Goal: Task Accomplishment & Management: Use online tool/utility

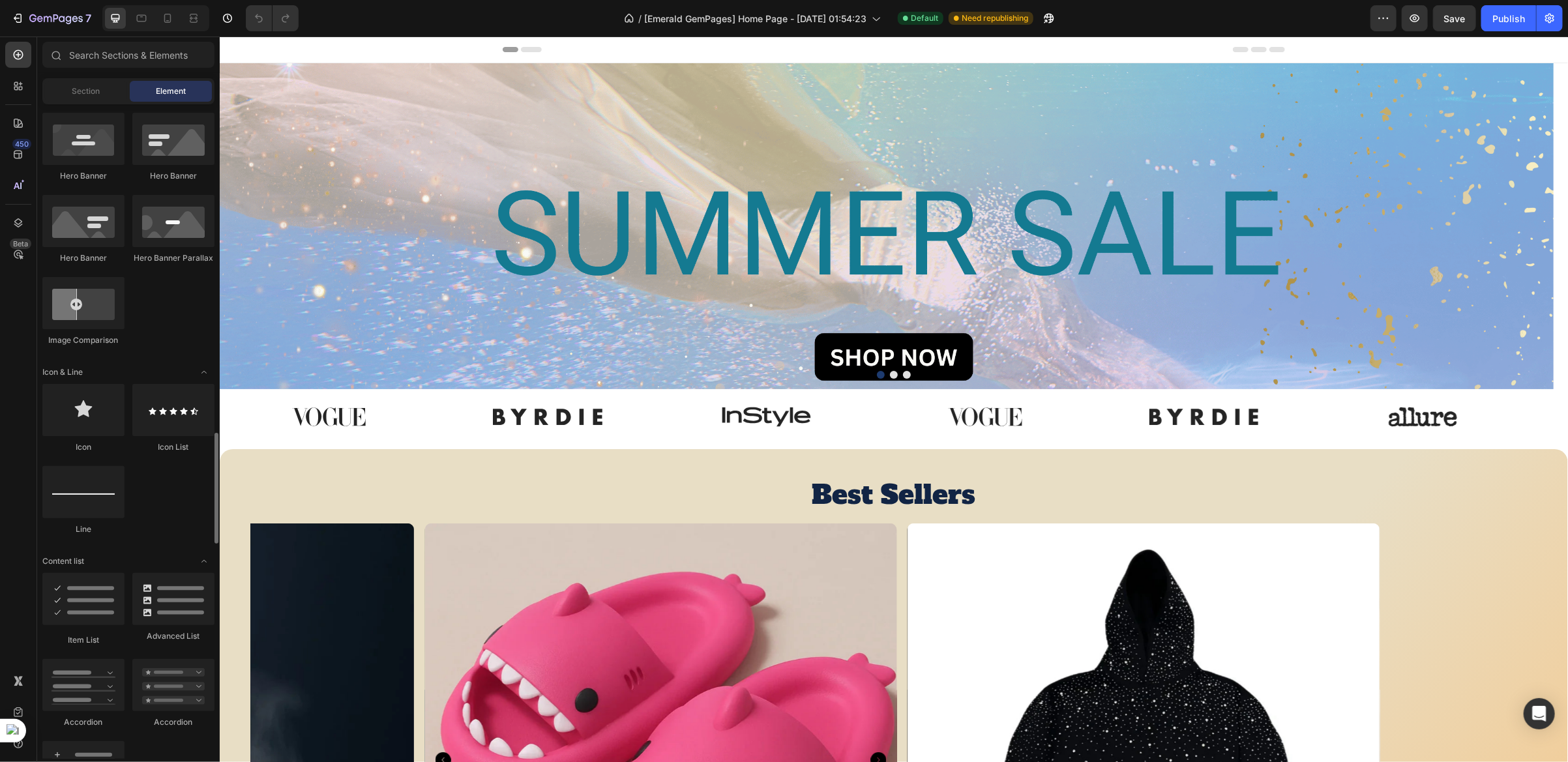
scroll to position [882, 0]
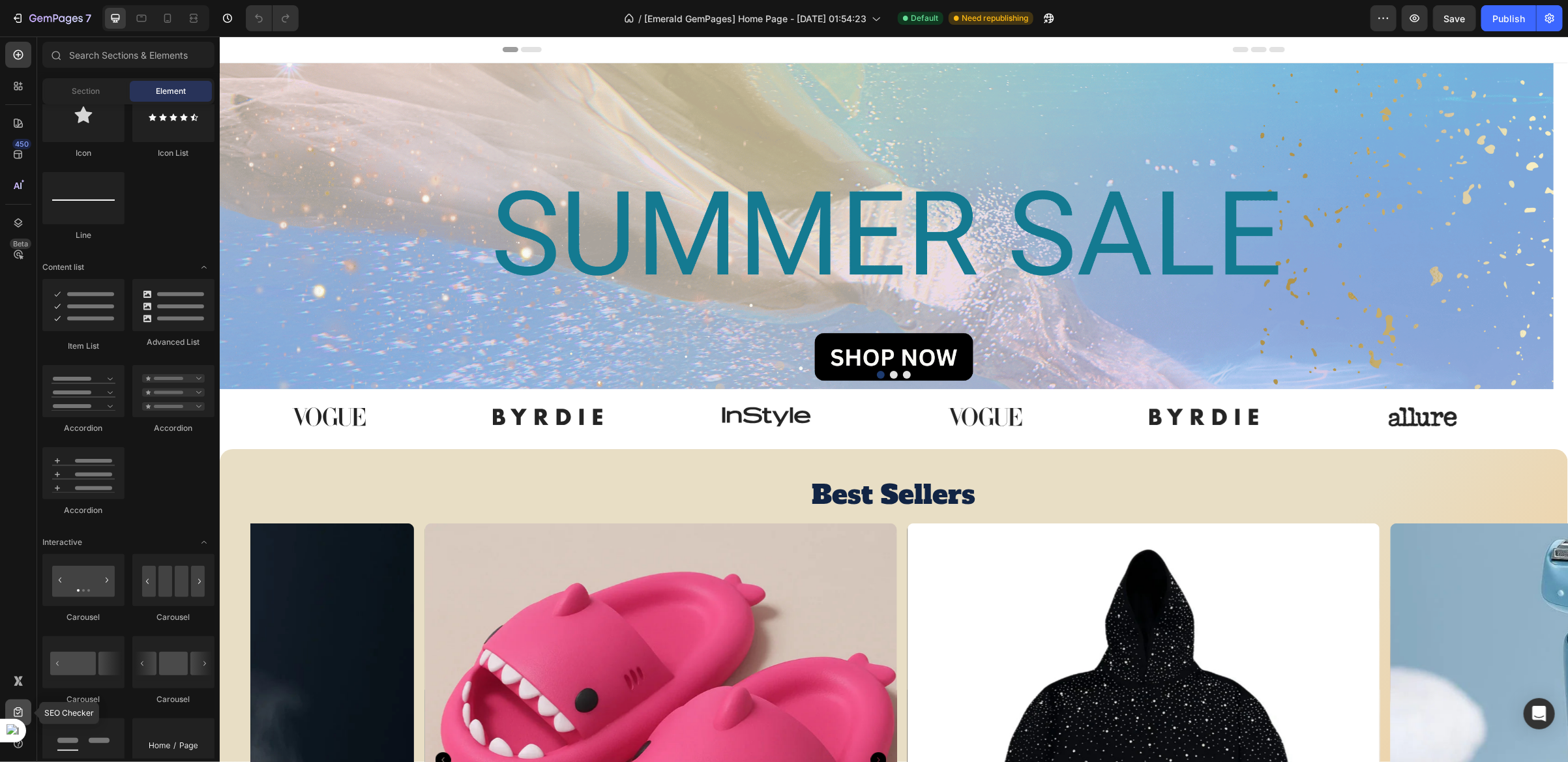
click at [24, 708] on icon at bounding box center [18, 713] width 13 height 13
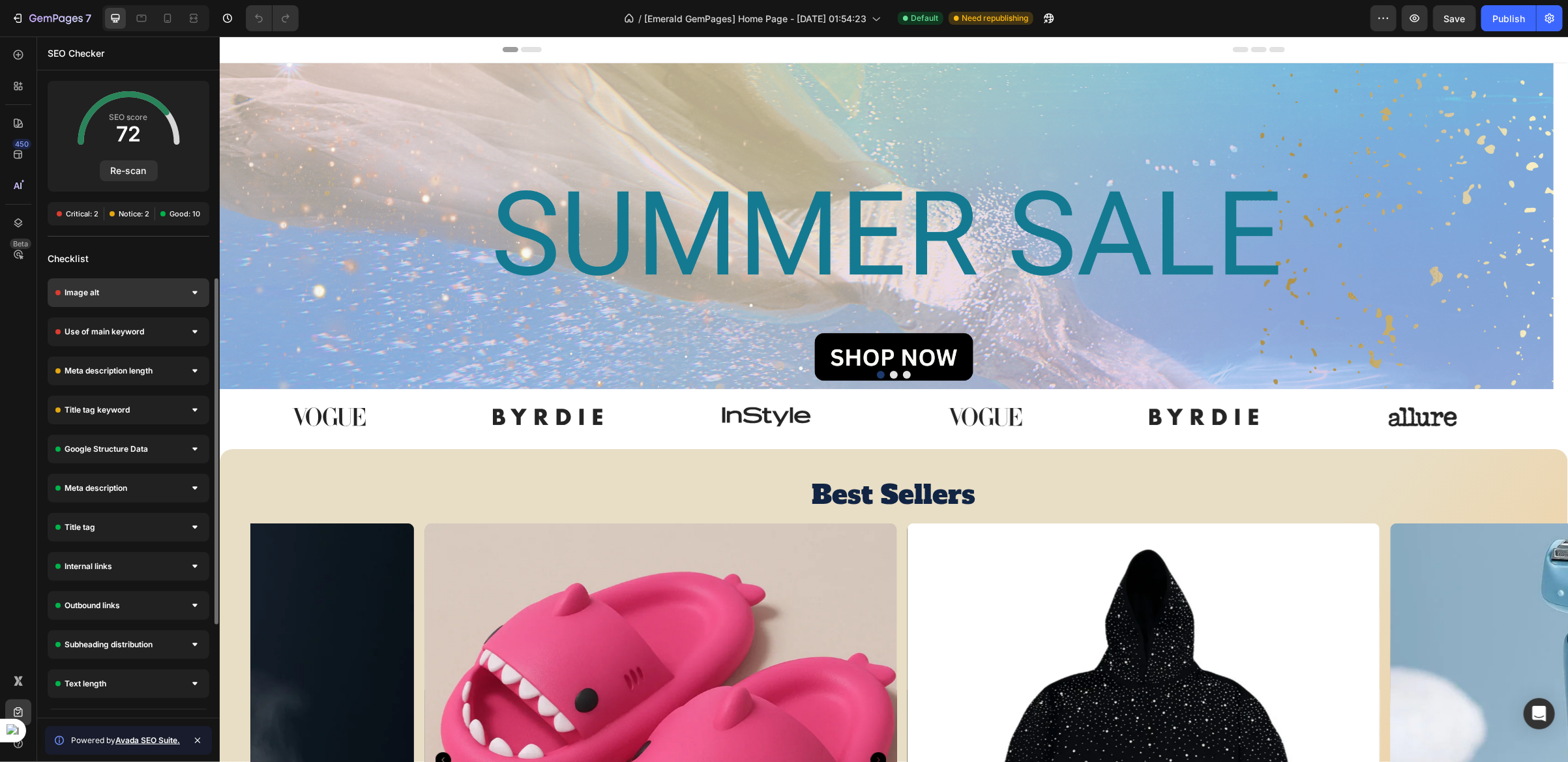
click at [192, 293] on icon at bounding box center [194, 293] width 5 height 4
click at [191, 334] on div at bounding box center [195, 332] width 13 height 13
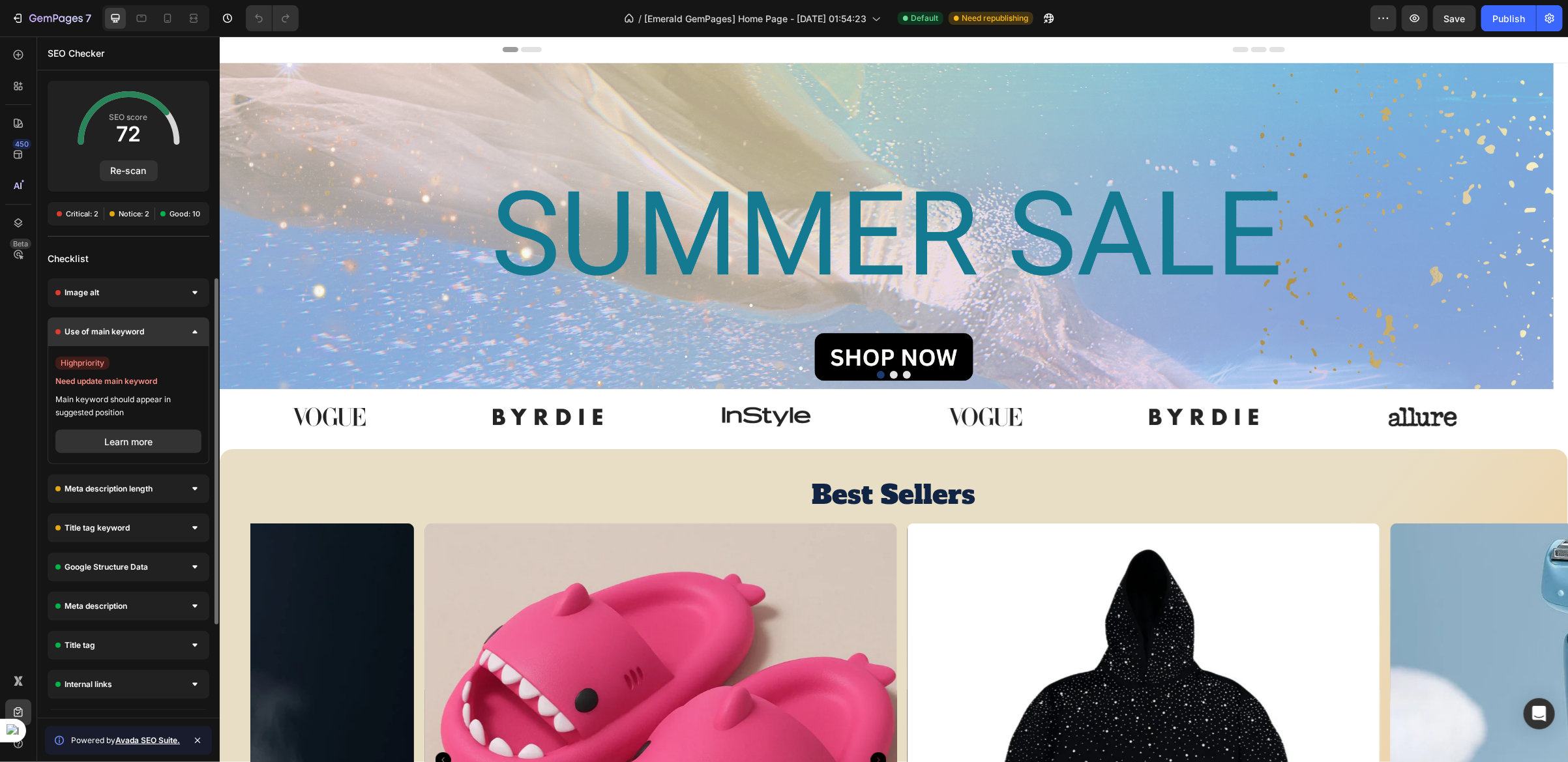
click at [191, 334] on div at bounding box center [195, 332] width 13 height 13
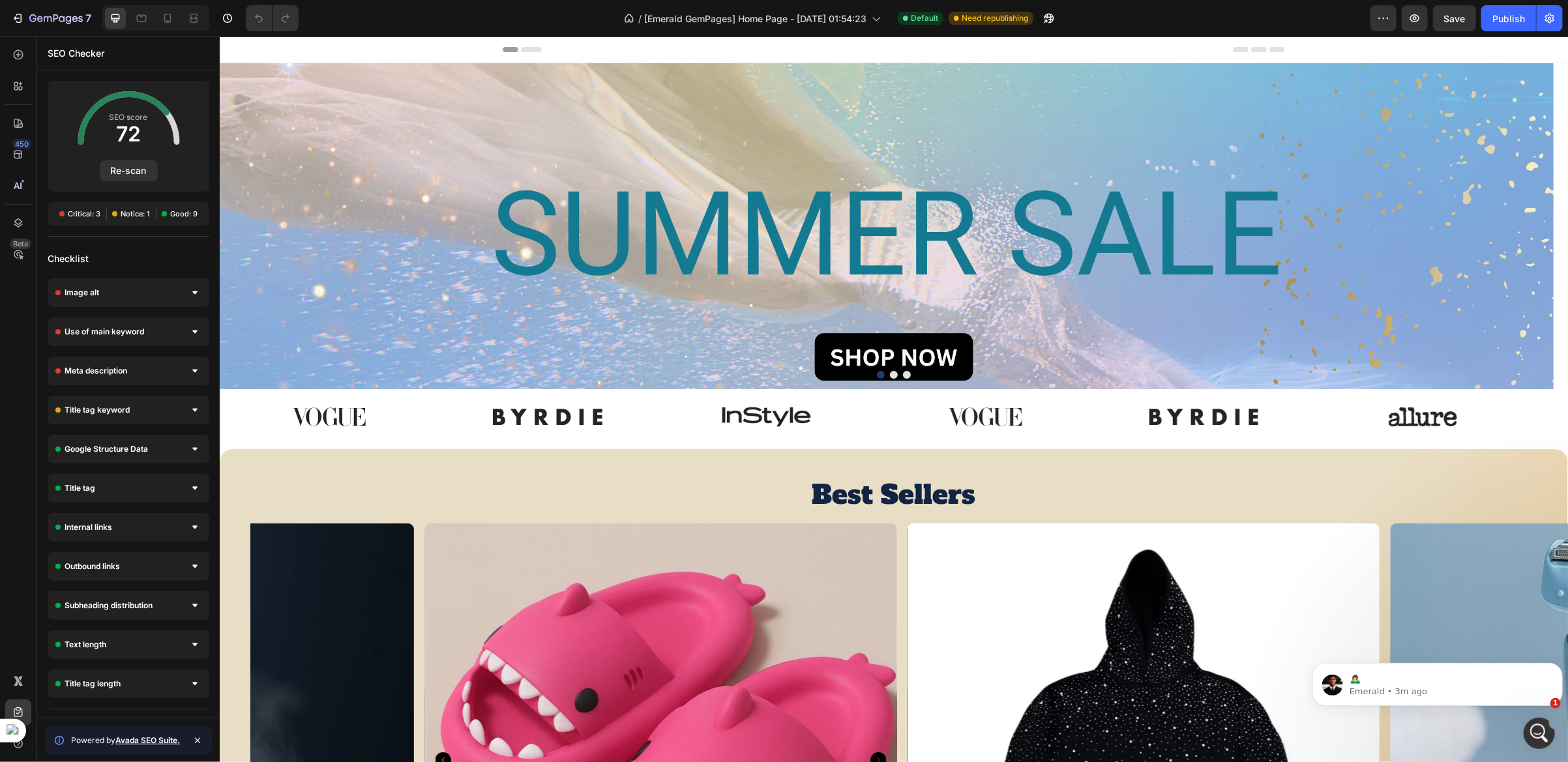
scroll to position [0, 0]
click at [148, 326] on div "Use of main keyword" at bounding box center [129, 332] width 162 height 29
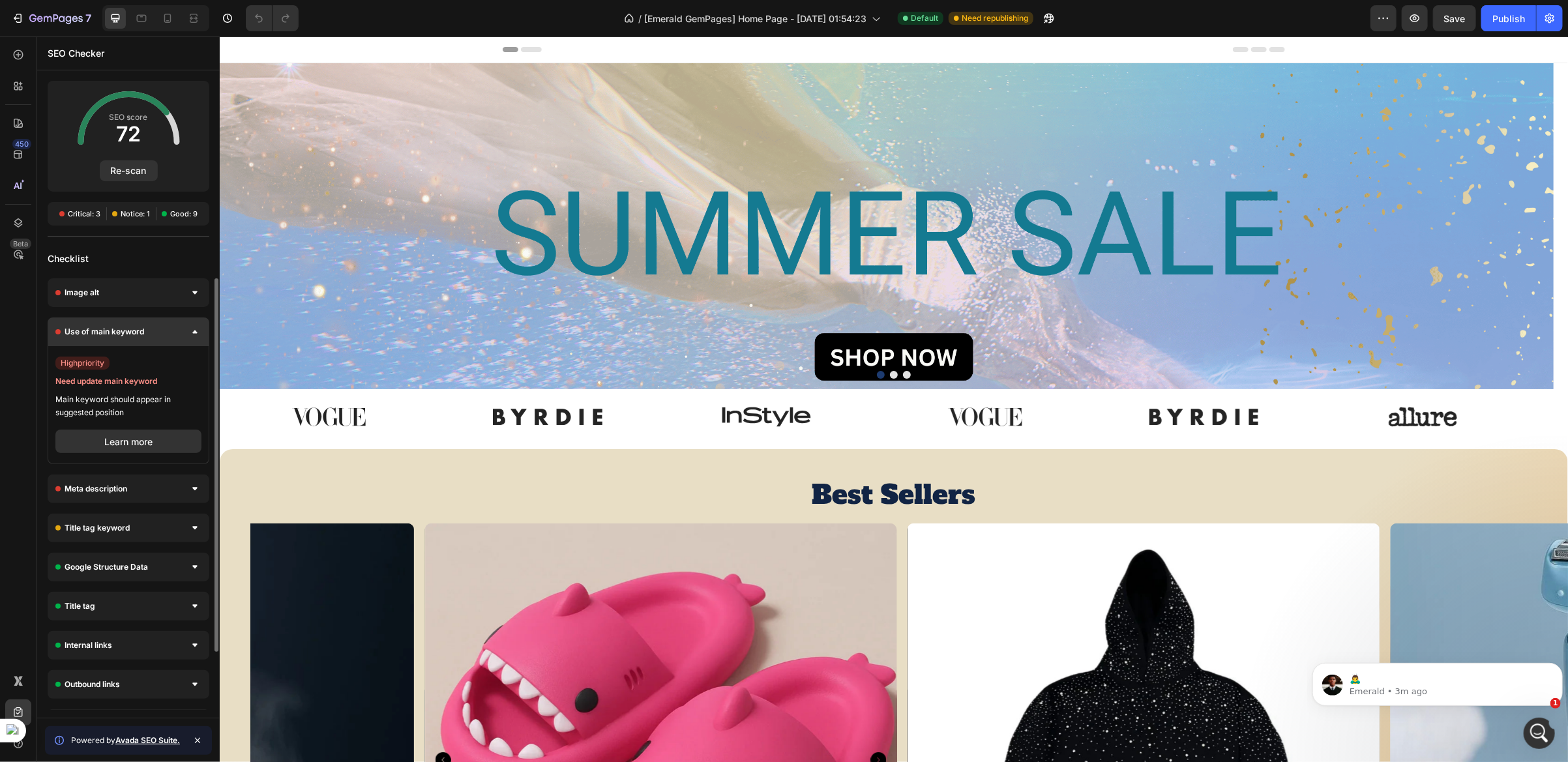
click at [188, 334] on div "Use of main keyword" at bounding box center [129, 332] width 162 height 29
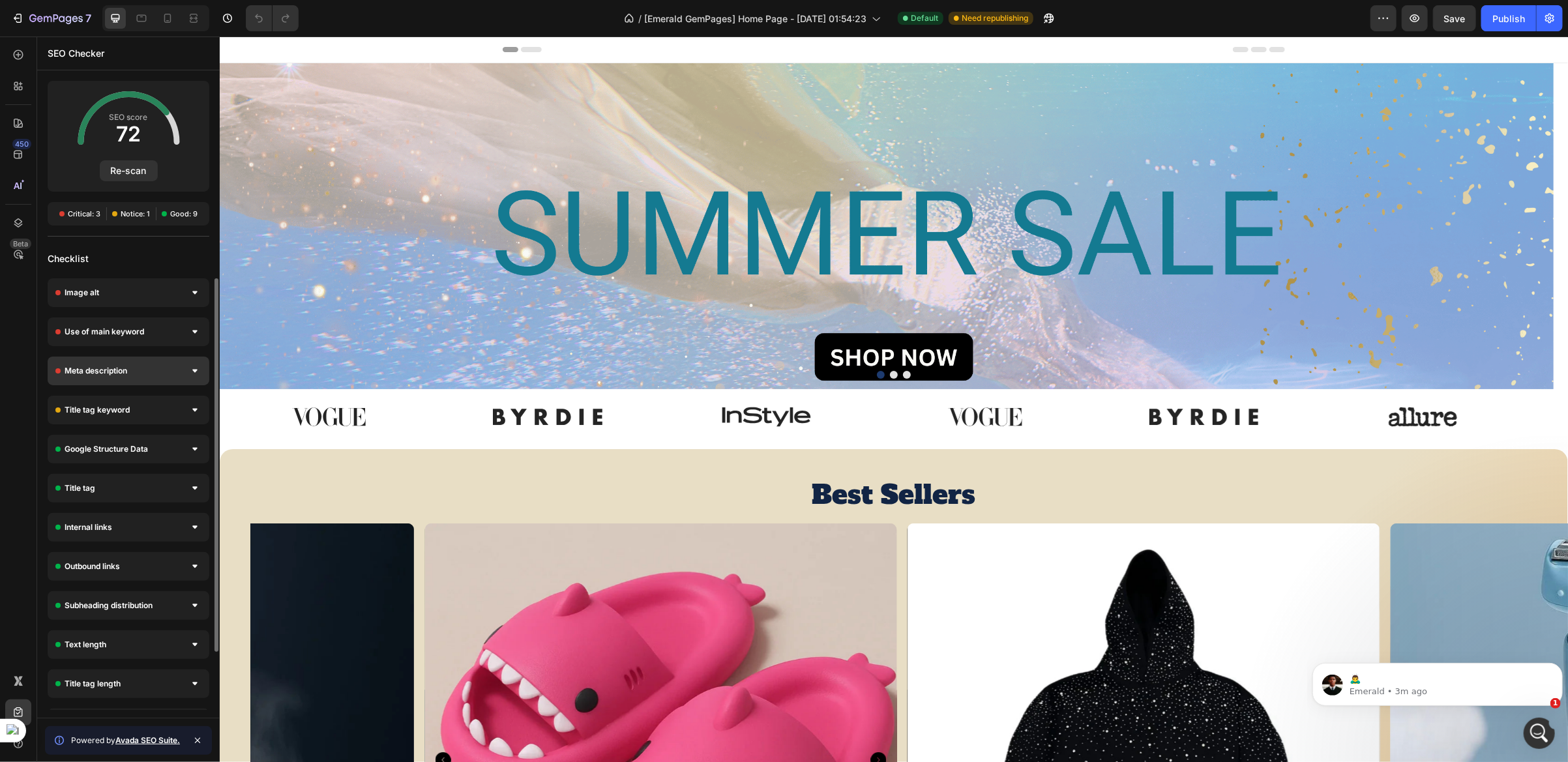
click at [168, 371] on div "Meta description" at bounding box center [129, 371] width 162 height 29
click at [192, 374] on div at bounding box center [195, 371] width 13 height 13
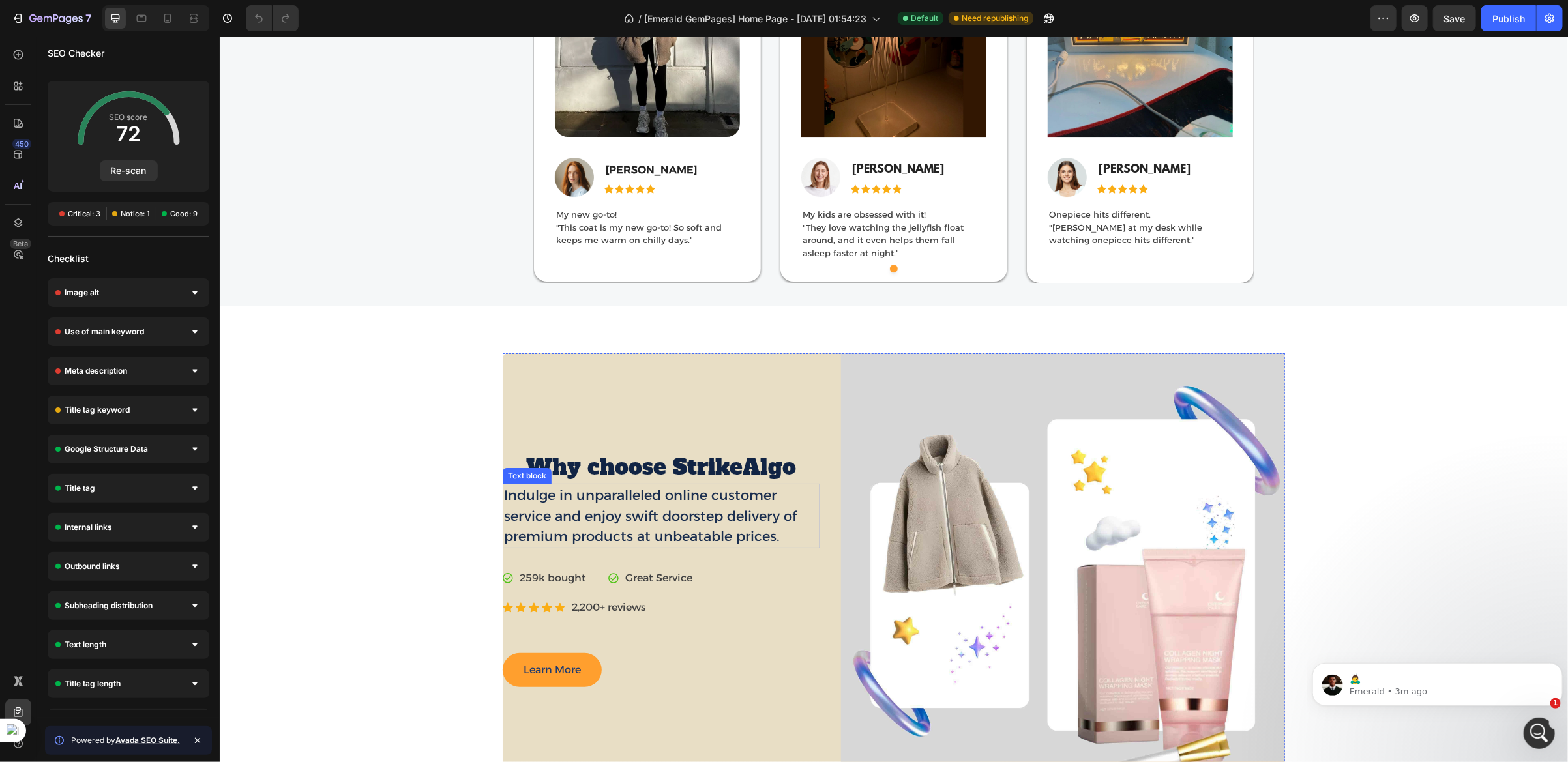
scroll to position [3130, 0]
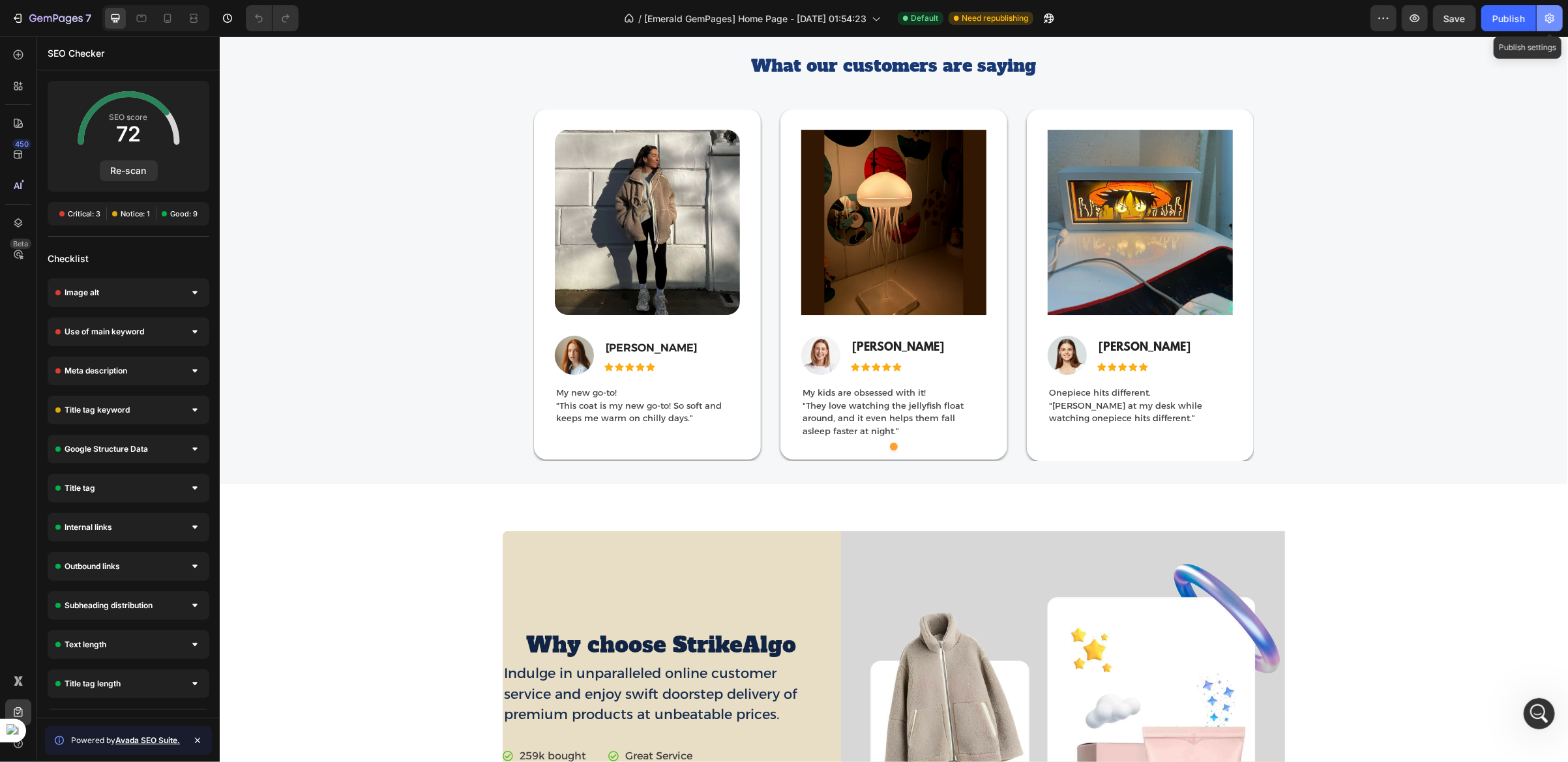
click at [1546, 21] on icon "button" at bounding box center [1550, 18] width 13 height 13
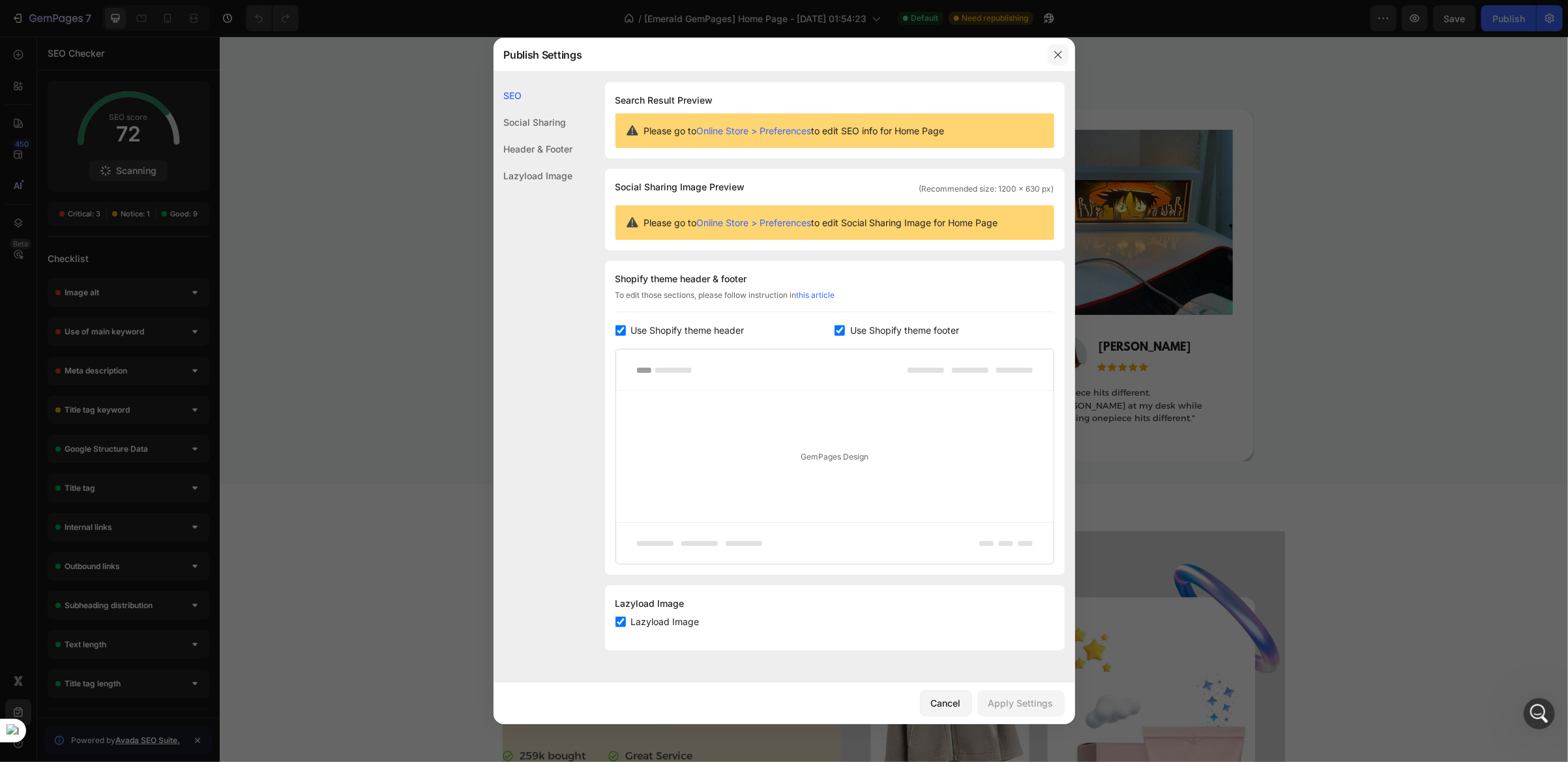
click at [1057, 57] on icon "button" at bounding box center [1058, 55] width 10 height 10
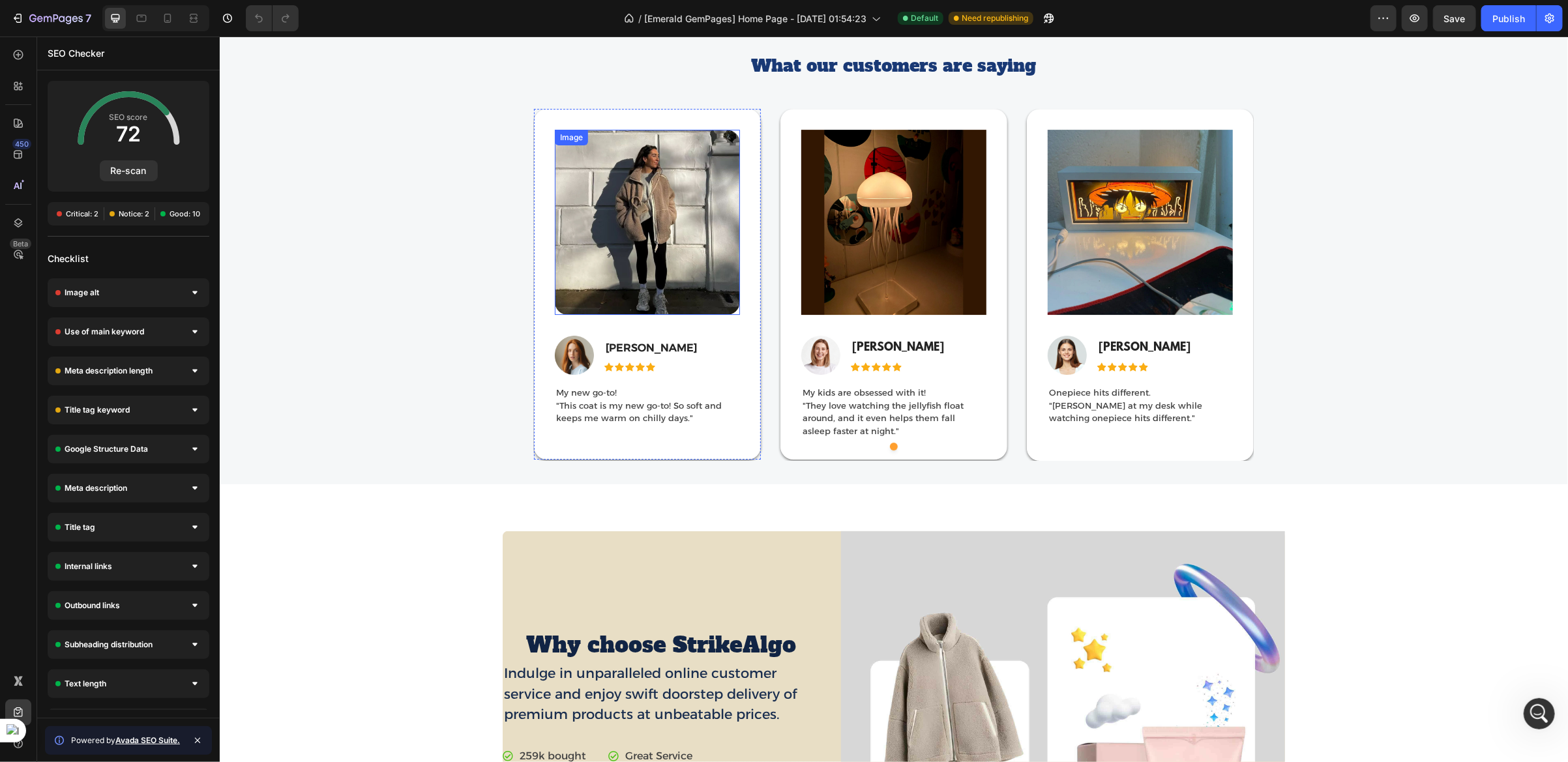
click at [655, 272] on img at bounding box center [646, 222] width 185 height 185
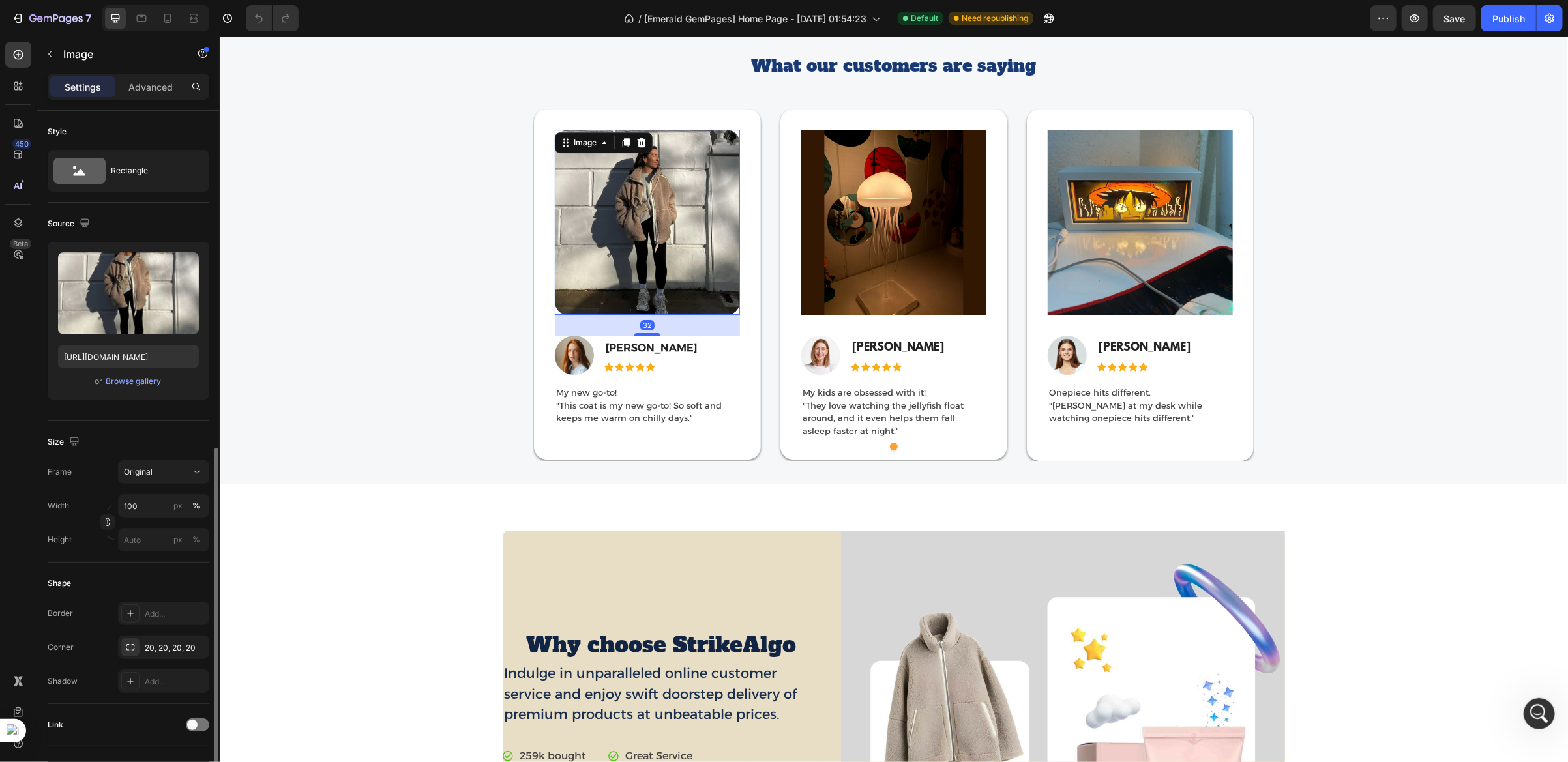
scroll to position [261, 0]
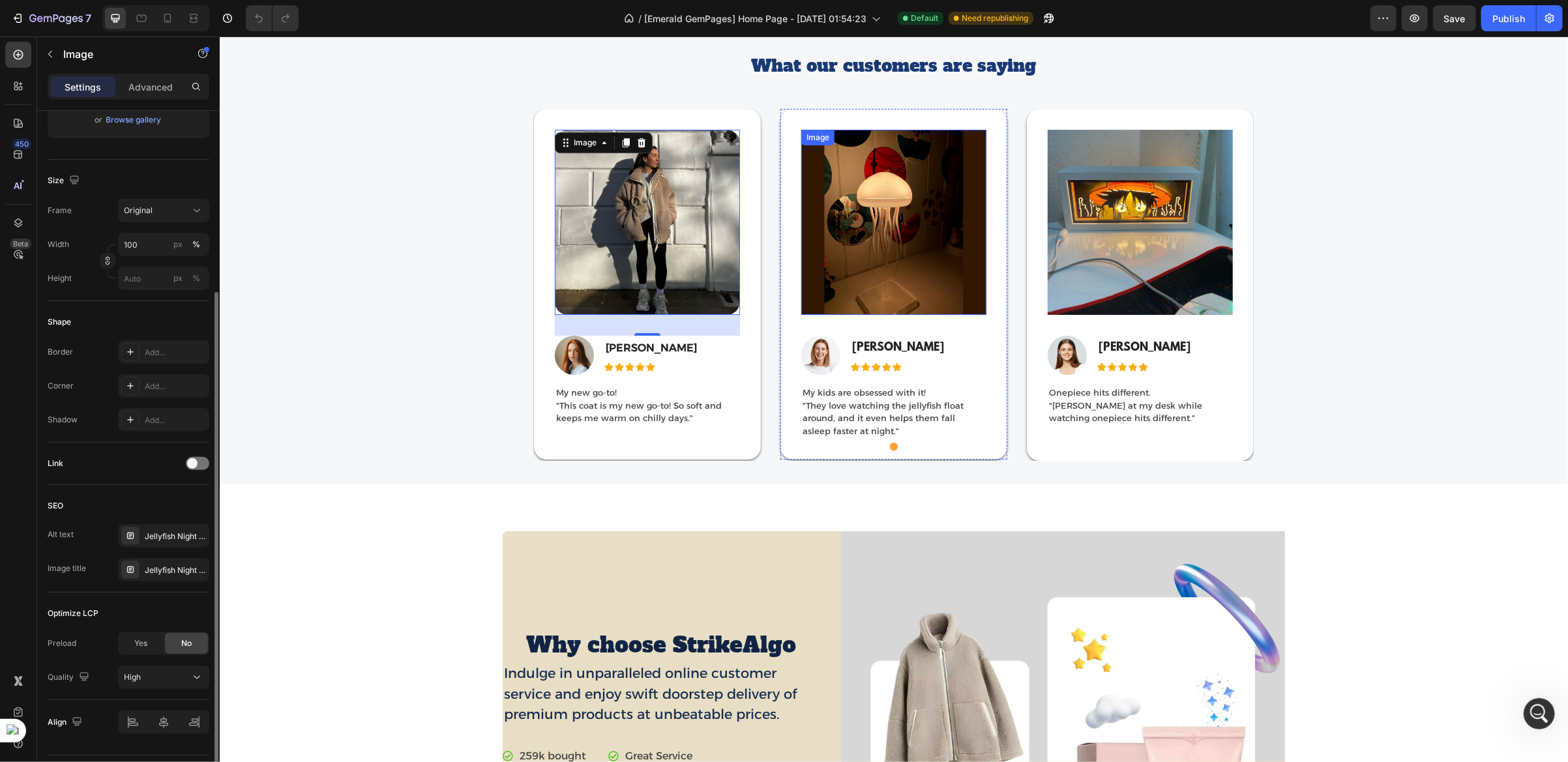
click at [841, 267] on img at bounding box center [893, 222] width 185 height 185
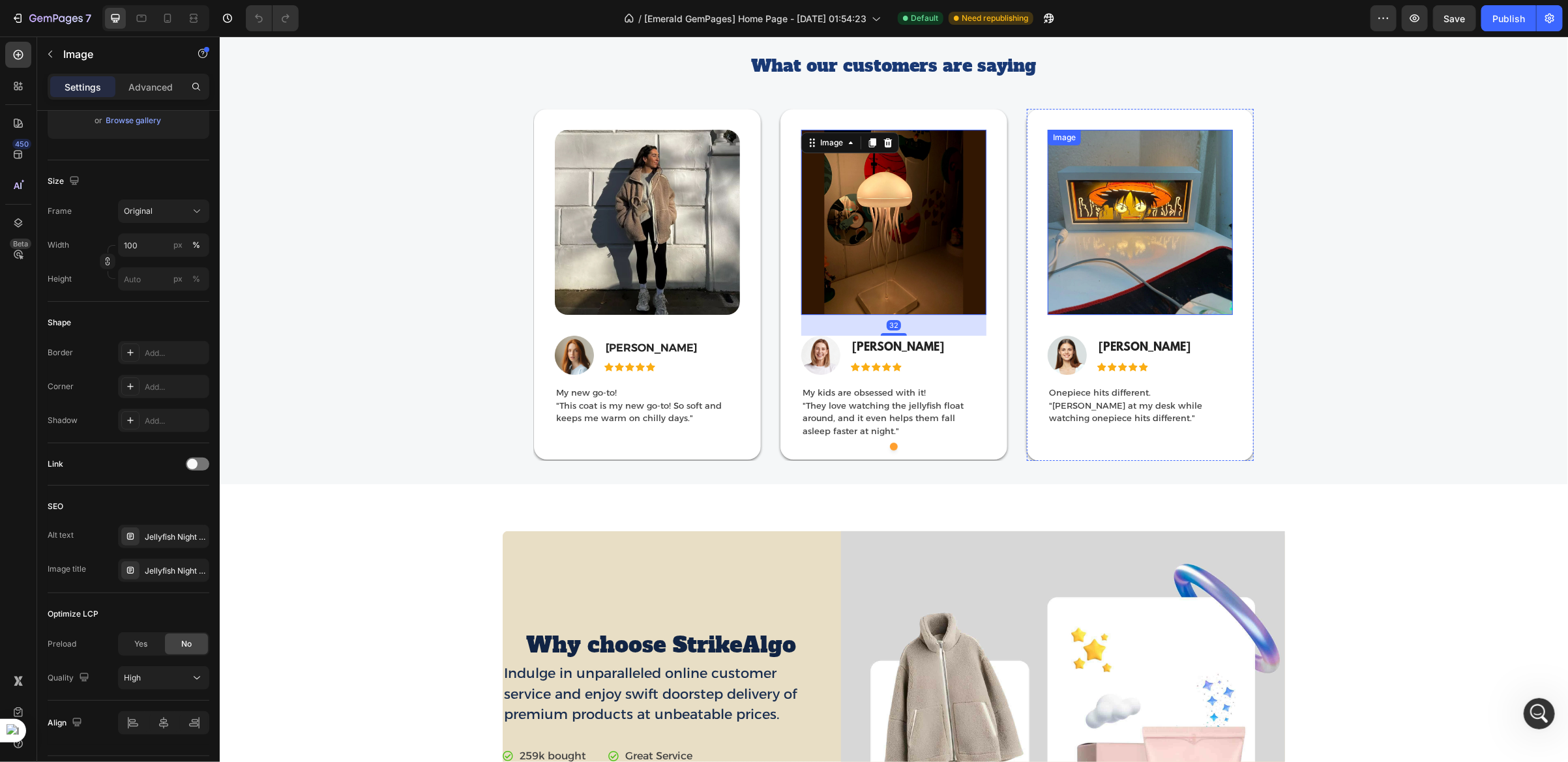
click at [1052, 259] on img at bounding box center [1140, 222] width 185 height 185
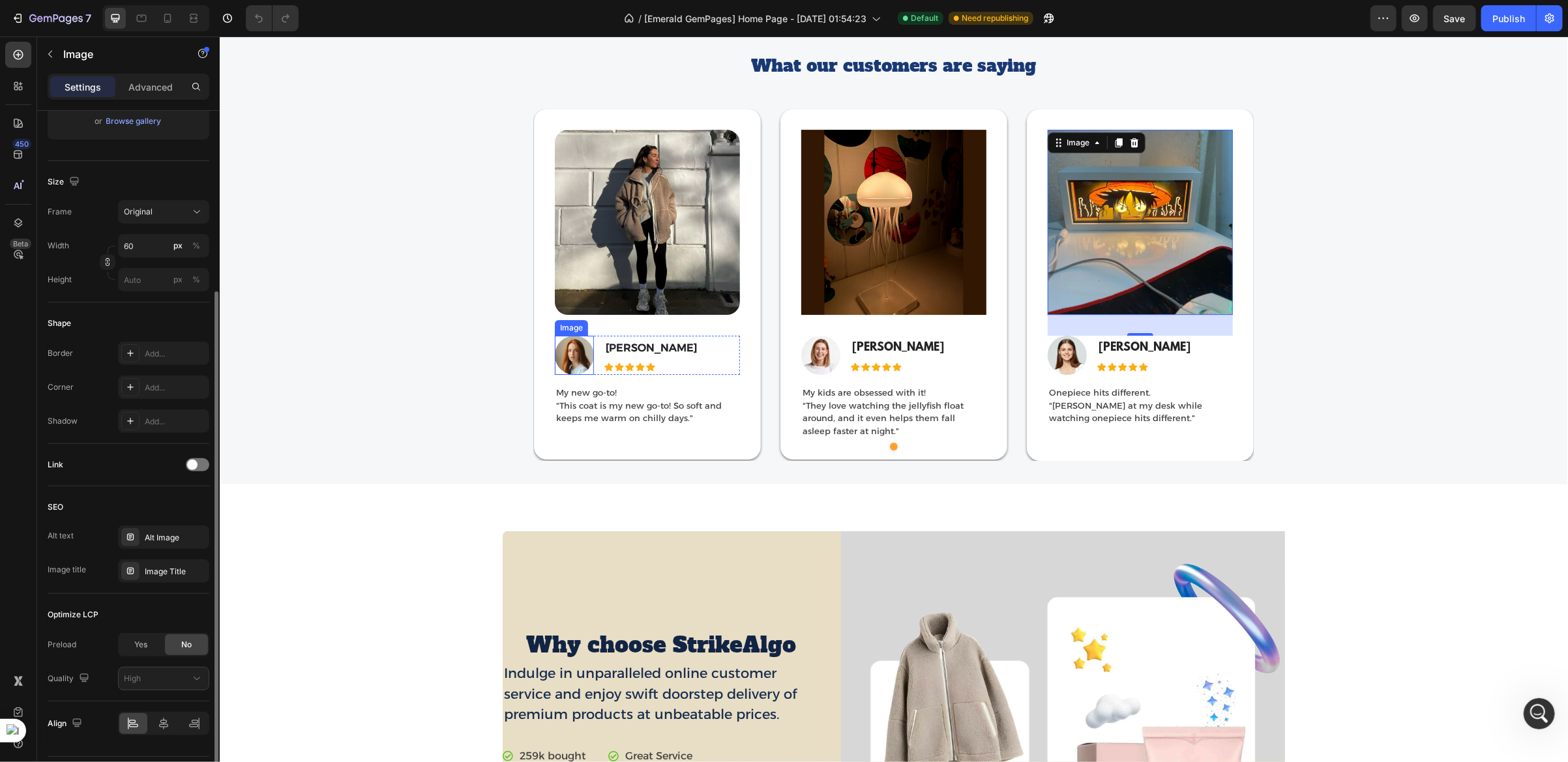
scroll to position [259, 0]
click at [567, 363] on img at bounding box center [573, 355] width 39 height 39
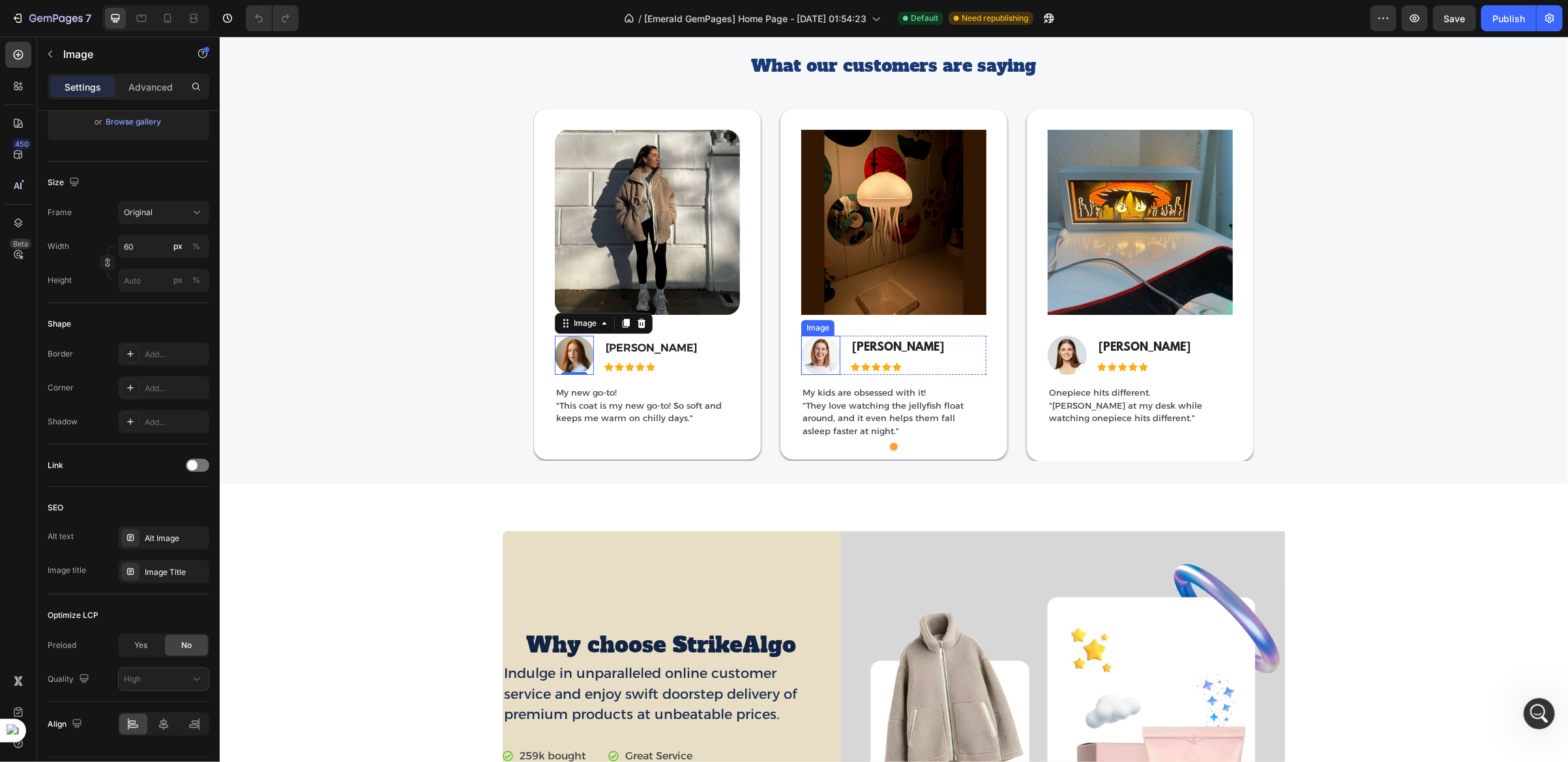
scroll to position [259, 0]
click at [820, 367] on img at bounding box center [820, 355] width 39 height 39
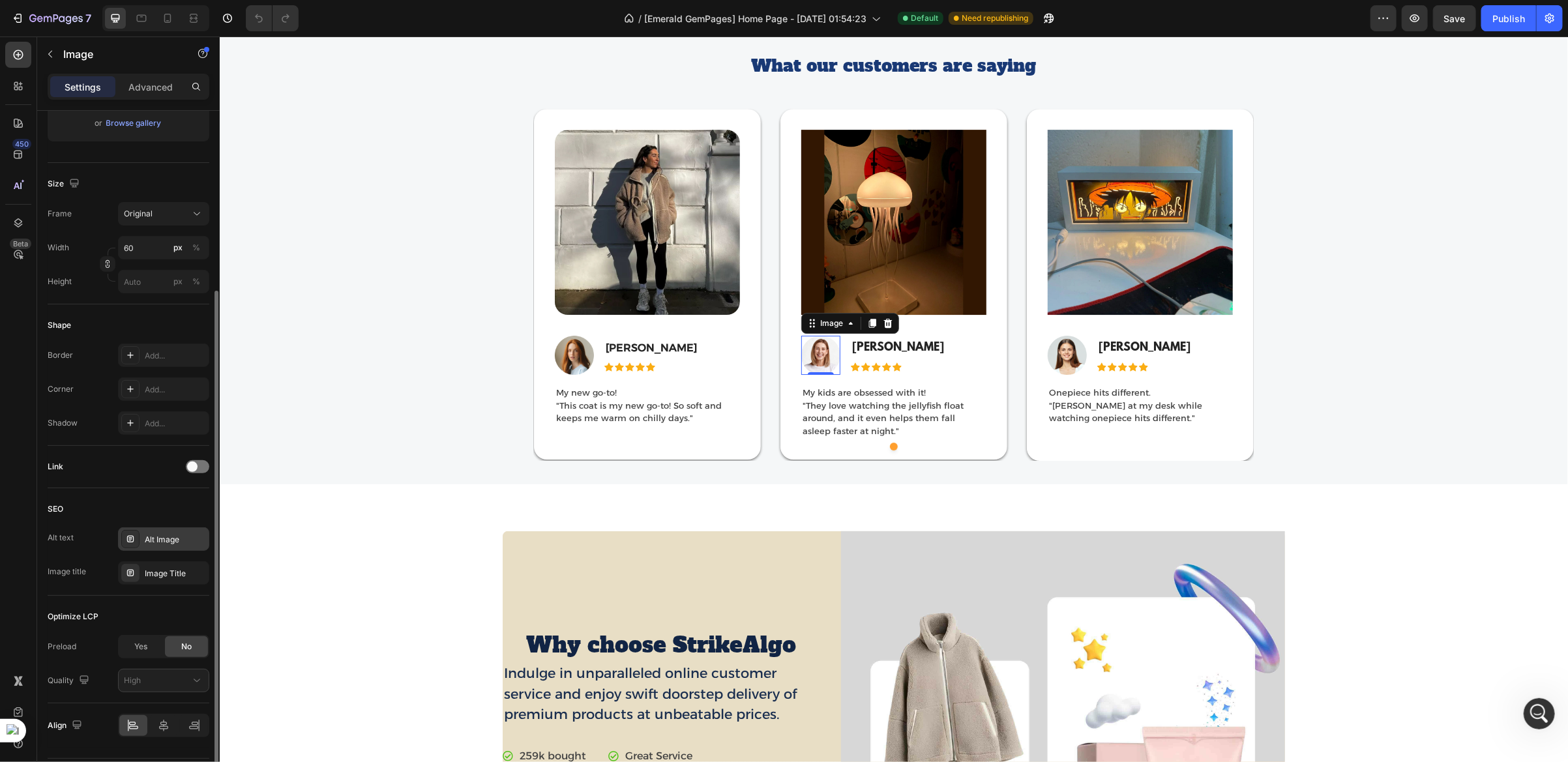
click at [167, 542] on div "Alt Image" at bounding box center [175, 540] width 61 height 12
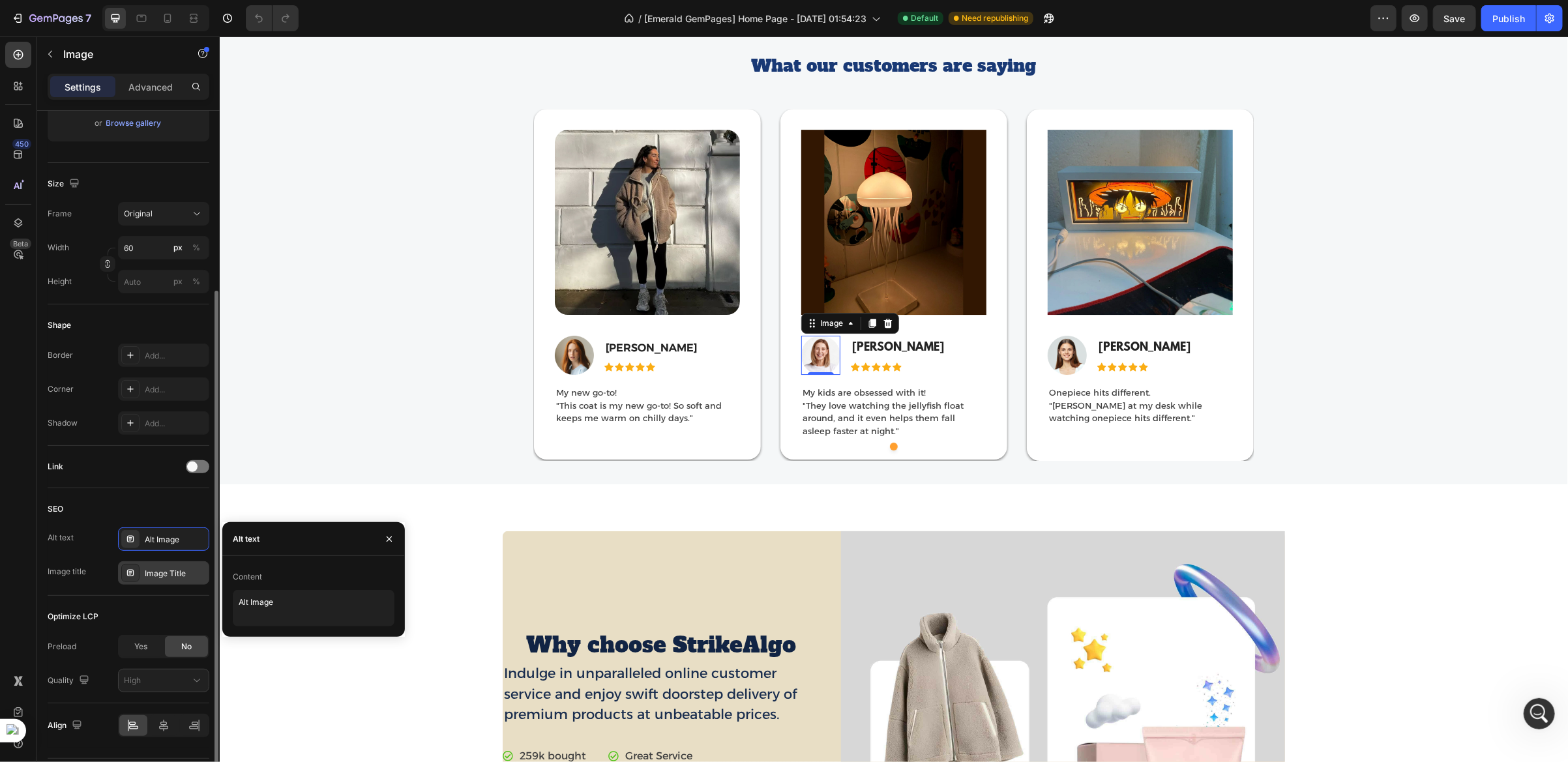
click at [160, 571] on div "Image Title" at bounding box center [175, 573] width 61 height 12
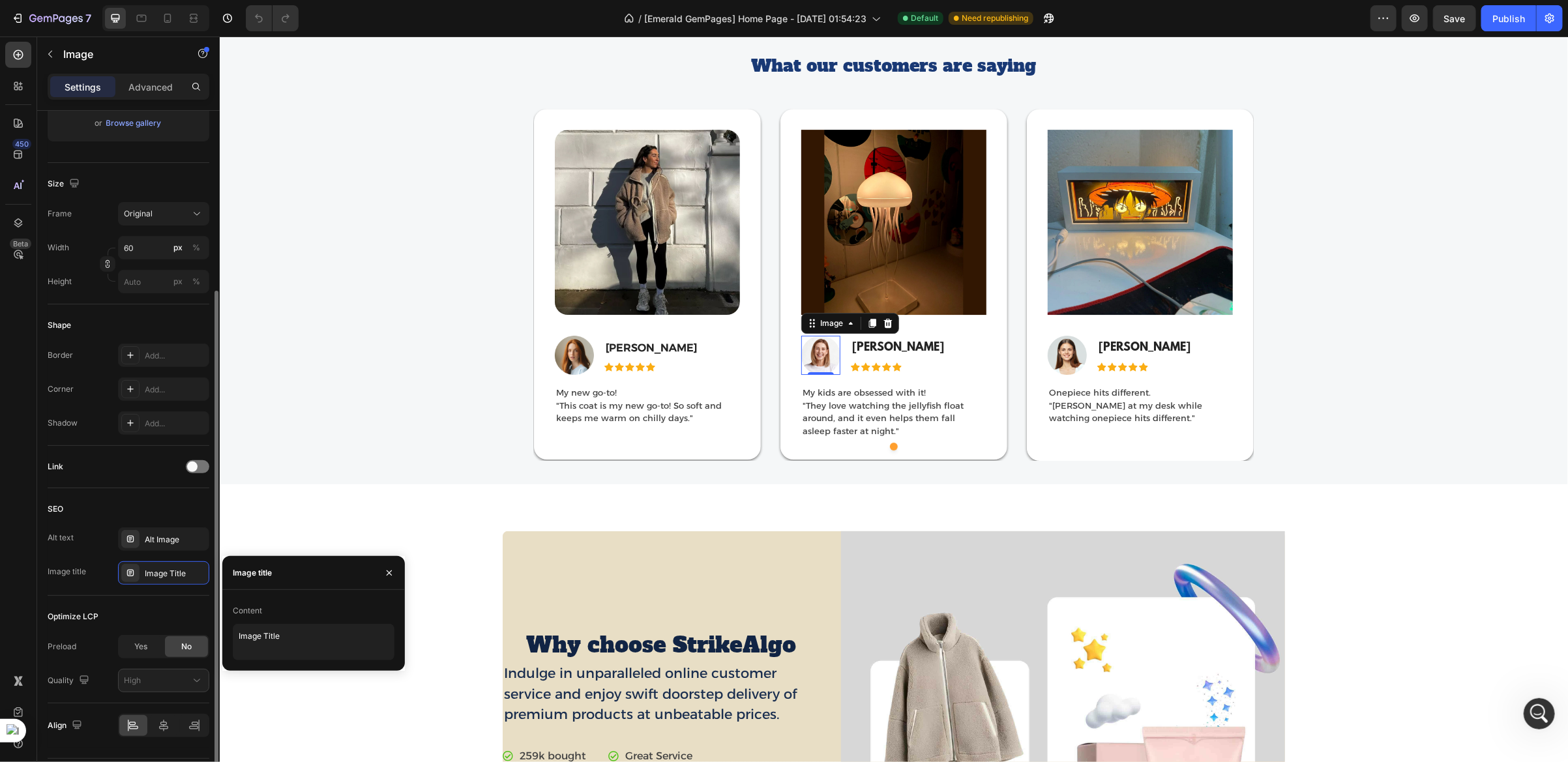
click at [108, 489] on div "SEO Alt text Alt Image Image title Image Title" at bounding box center [129, 542] width 162 height 108
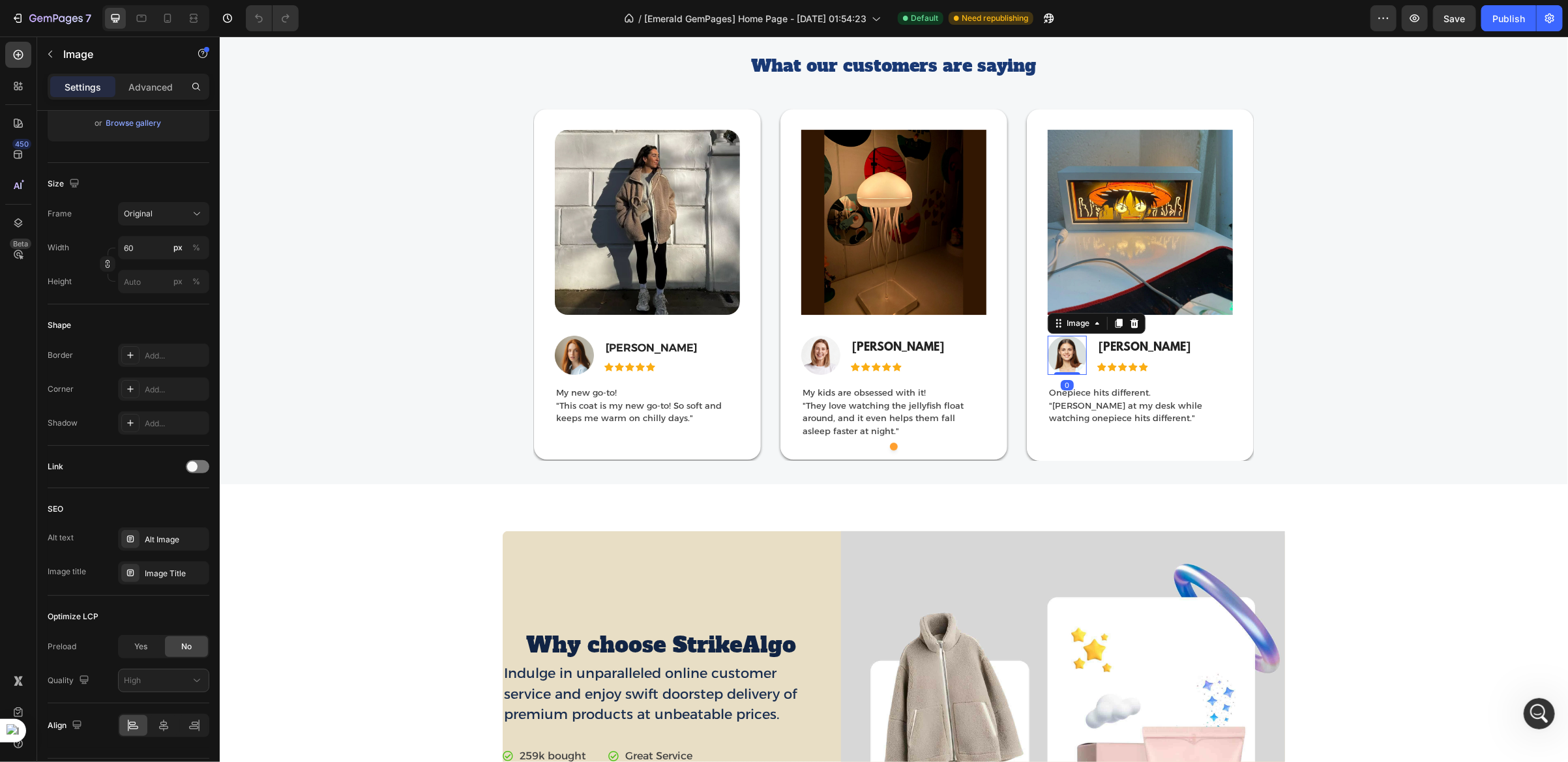
click at [1052, 360] on img at bounding box center [1067, 355] width 39 height 39
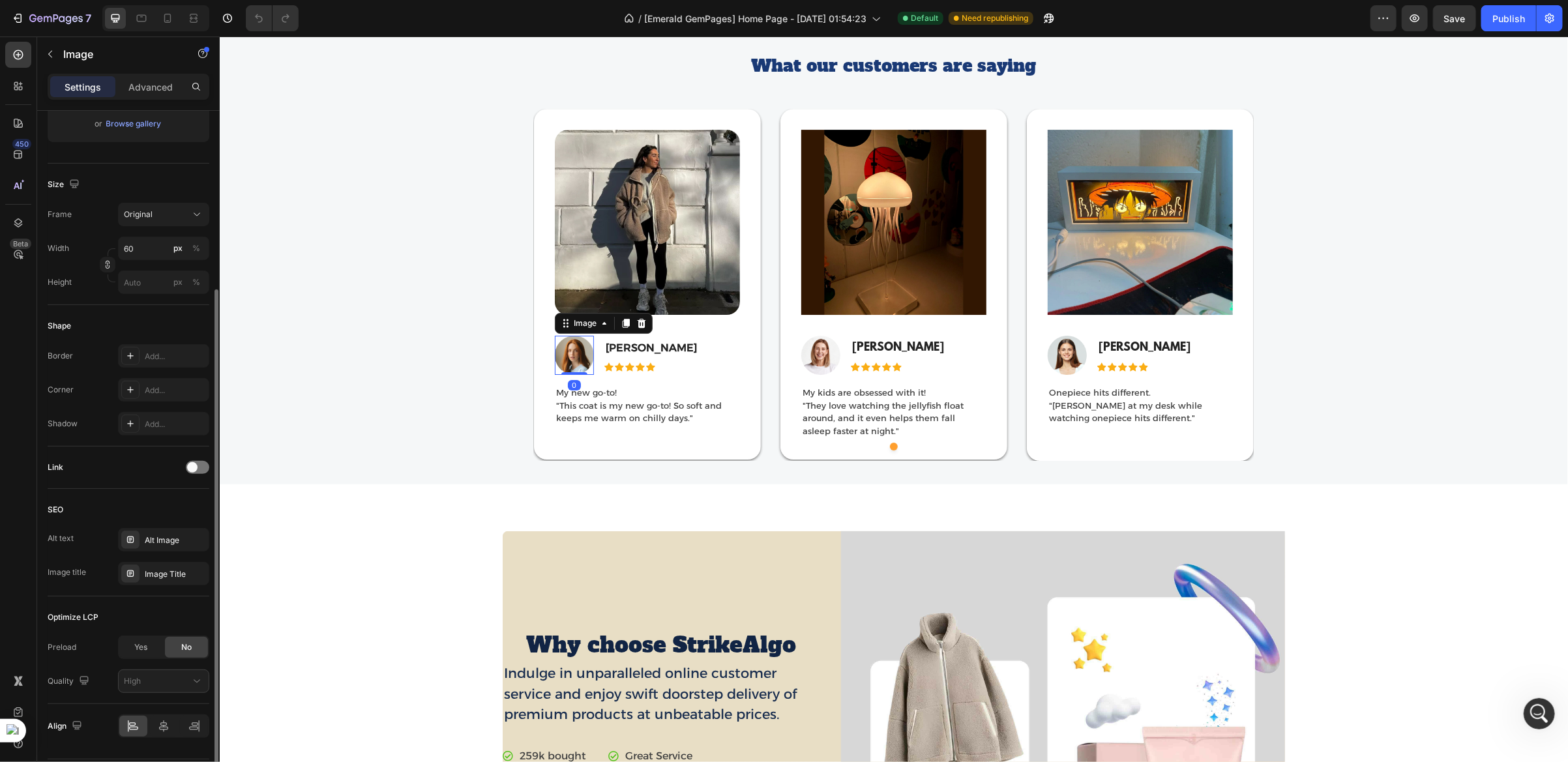
scroll to position [257, 0]
click at [573, 367] on img at bounding box center [573, 355] width 39 height 39
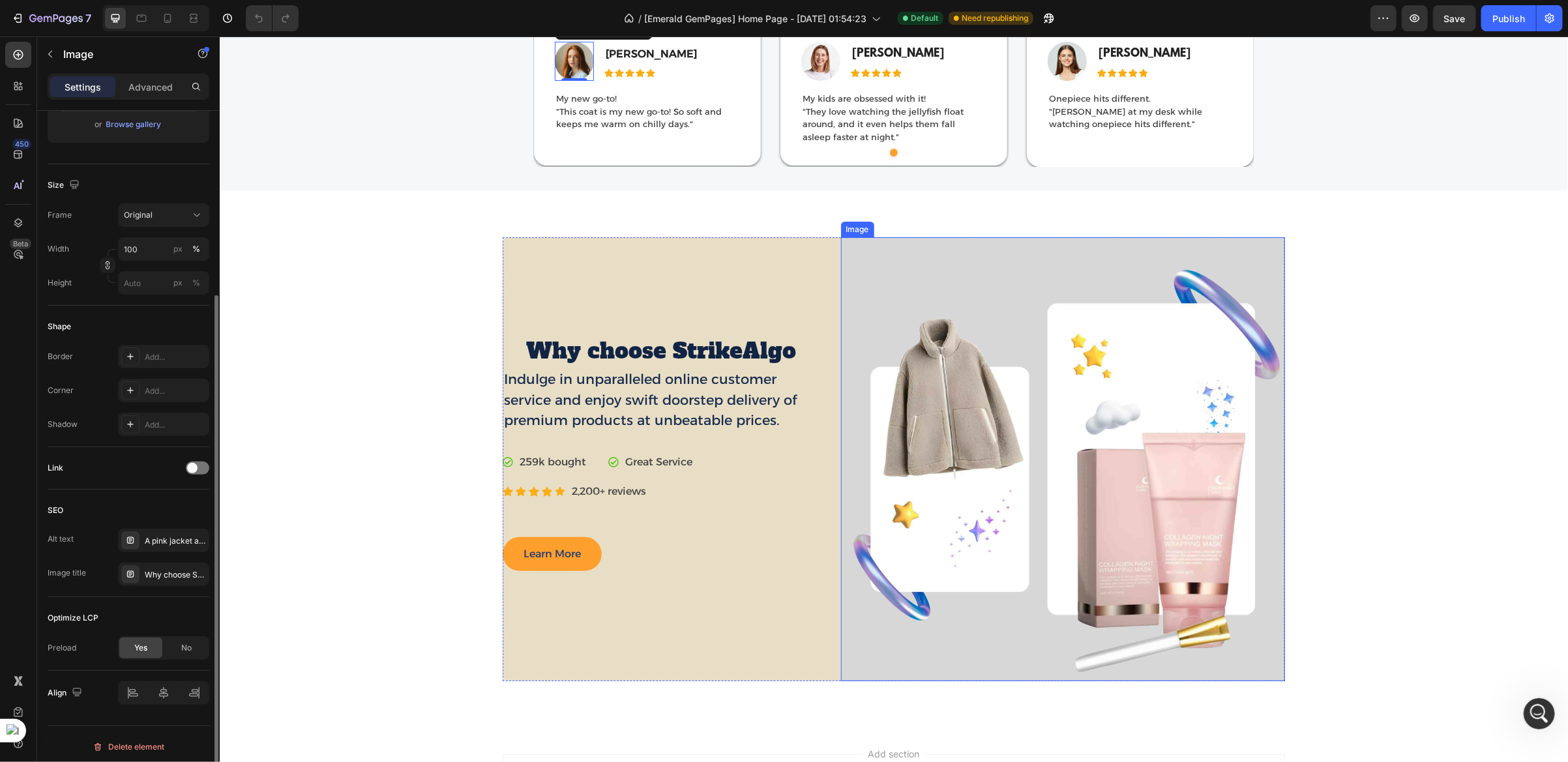
scroll to position [256, 0]
click at [923, 411] on img at bounding box center [1062, 459] width 444 height 444
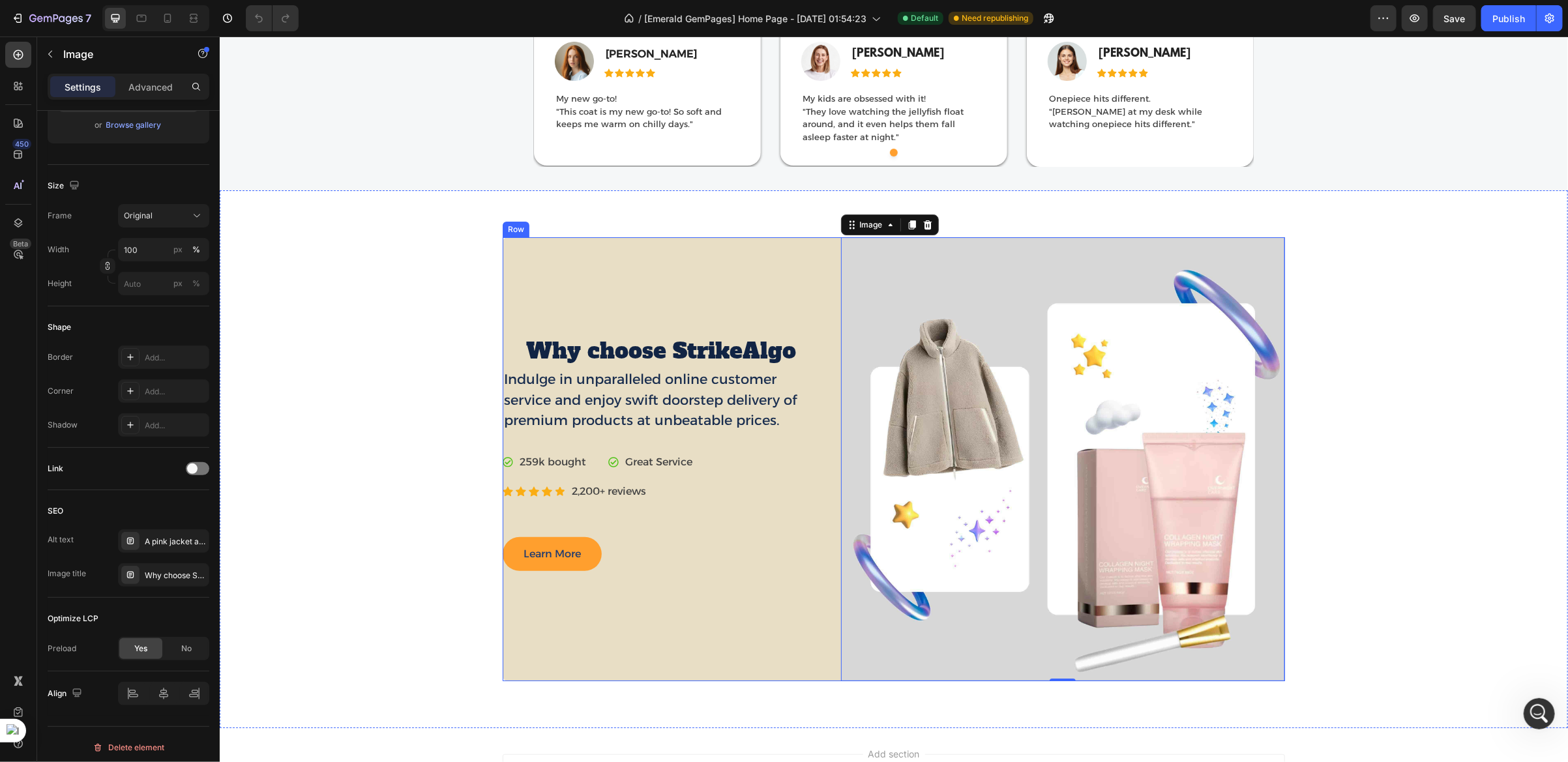
scroll to position [3227, 0]
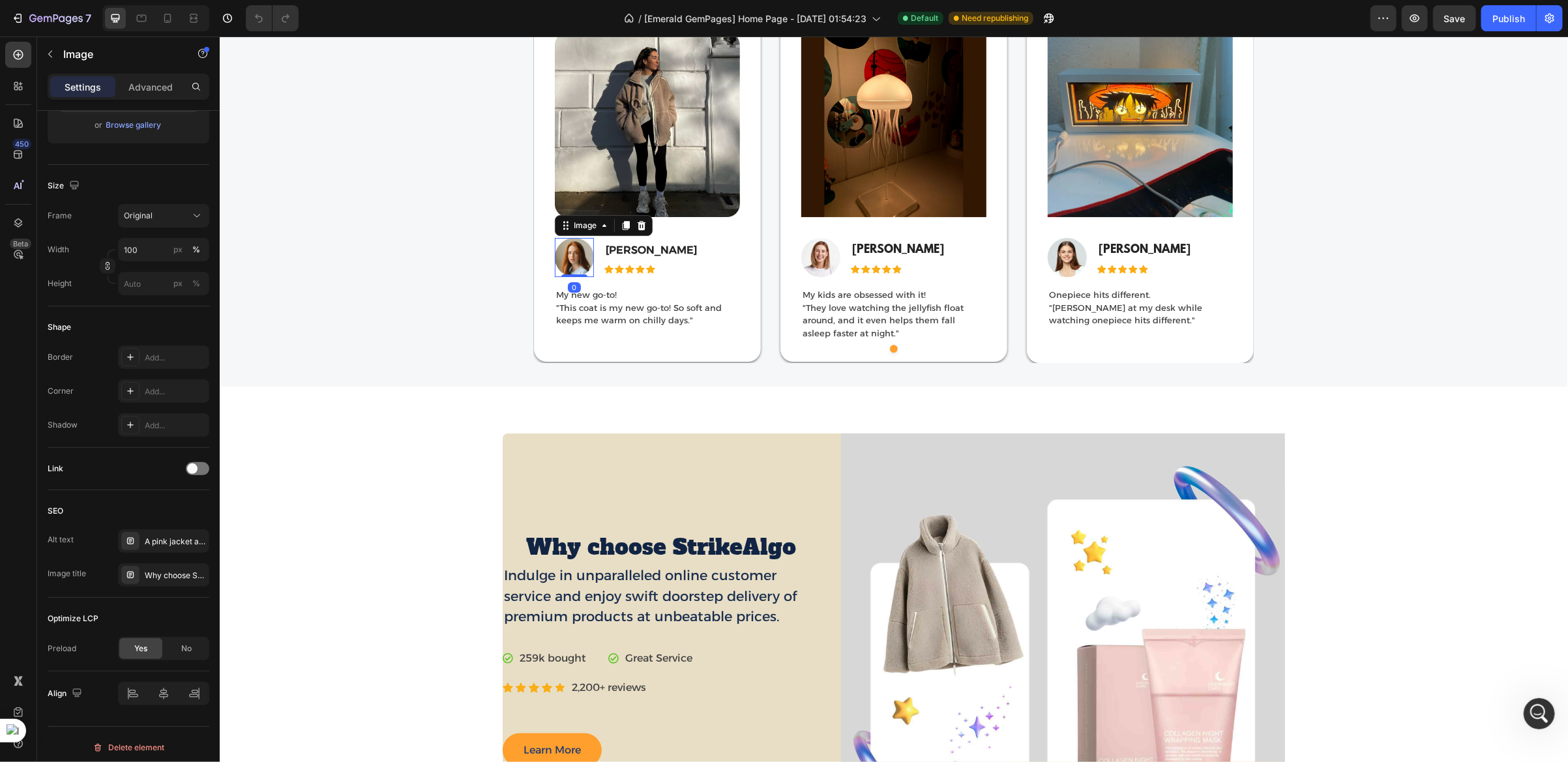
click at [568, 263] on img at bounding box center [573, 257] width 39 height 39
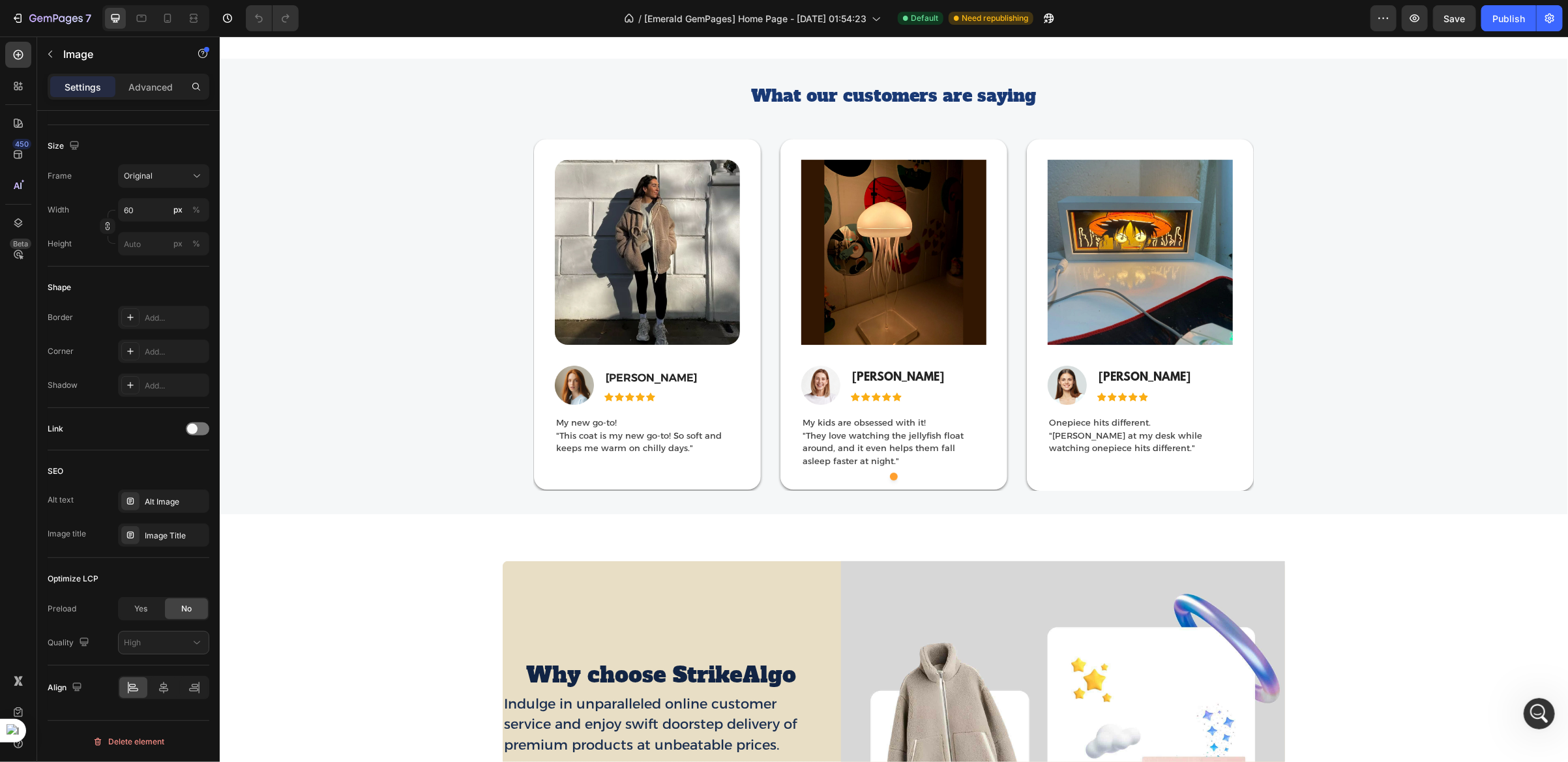
scroll to position [2980, 0]
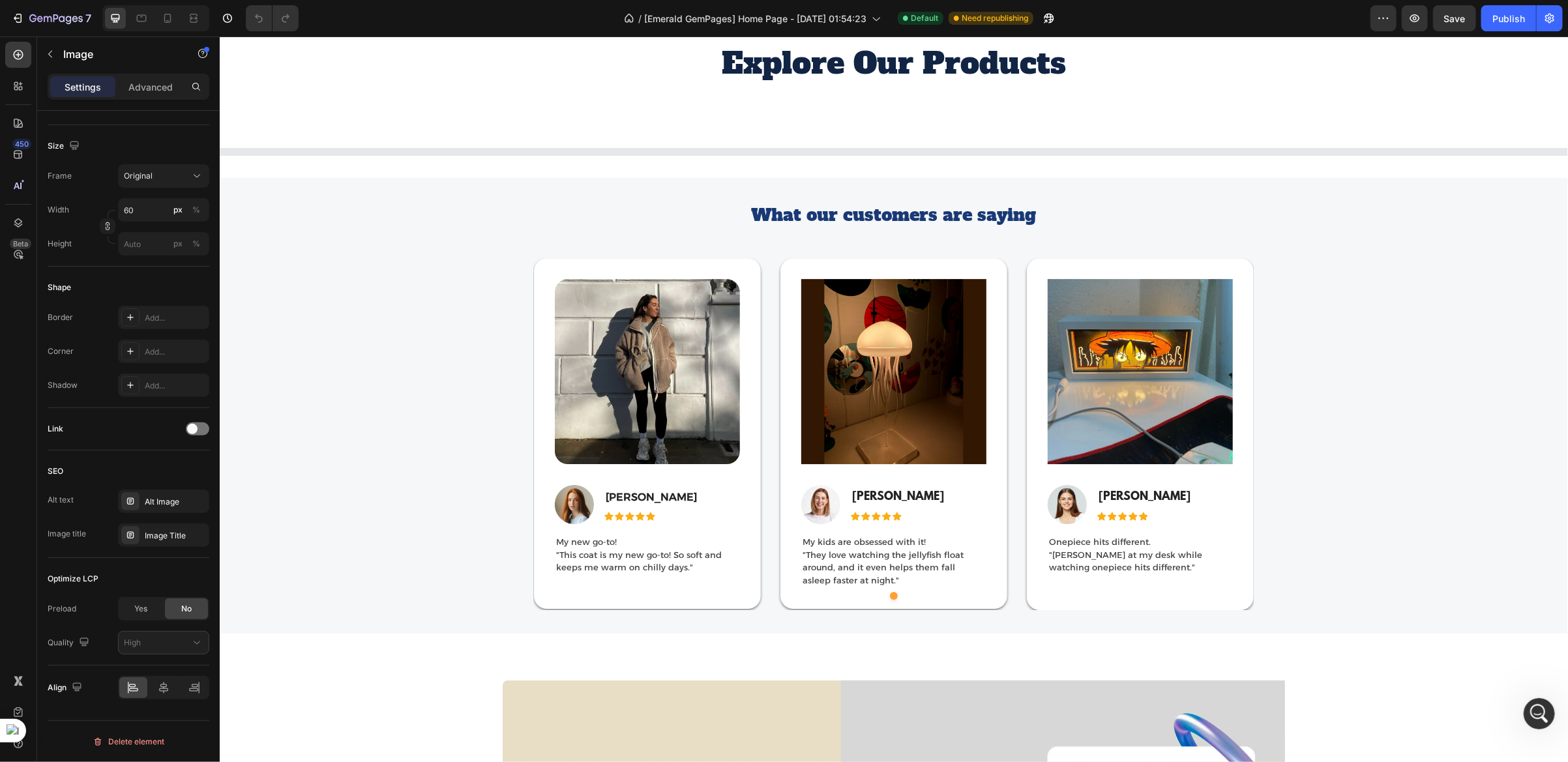
click at [567, 503] on img at bounding box center [573, 504] width 39 height 39
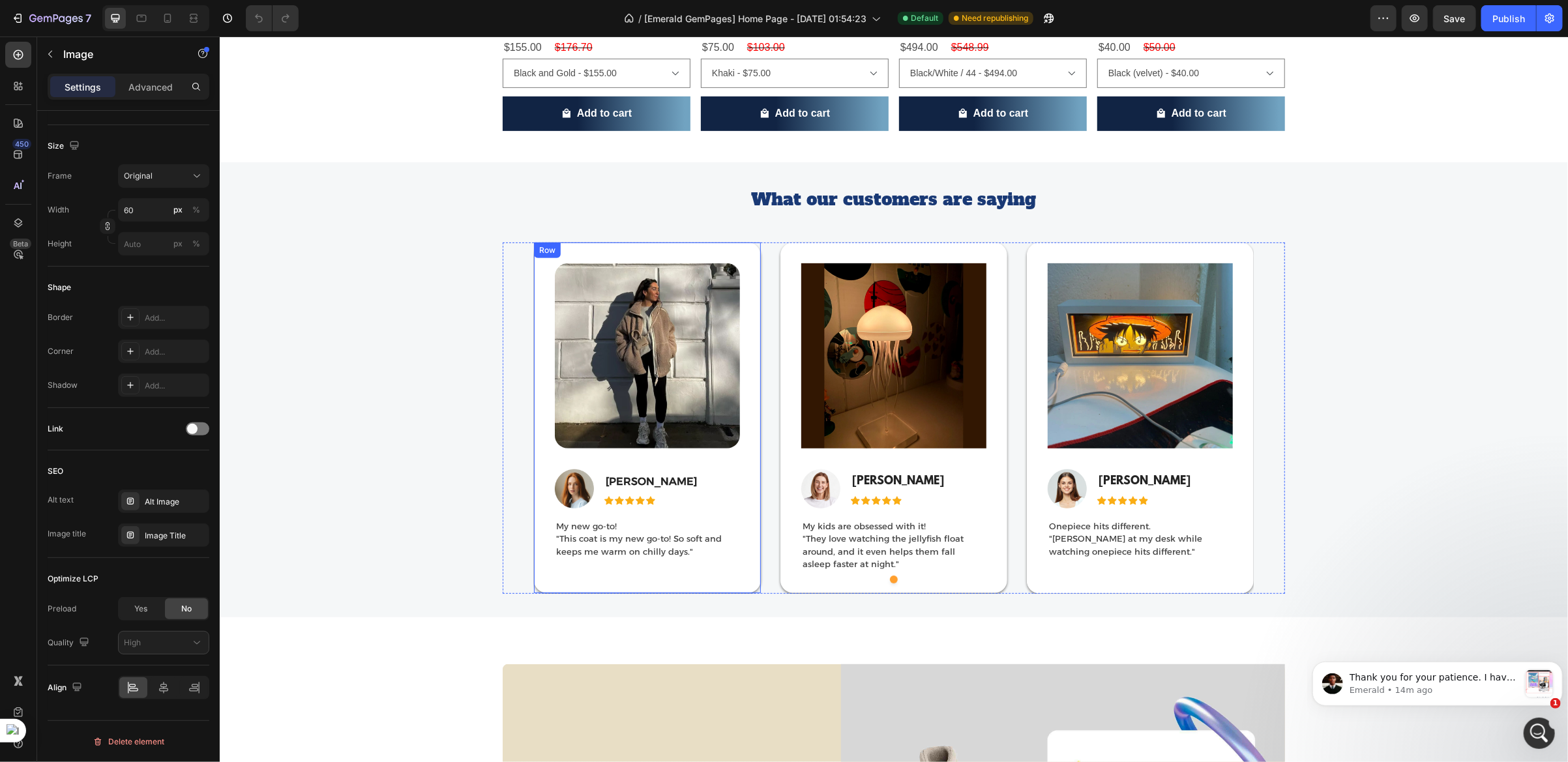
scroll to position [3763, 0]
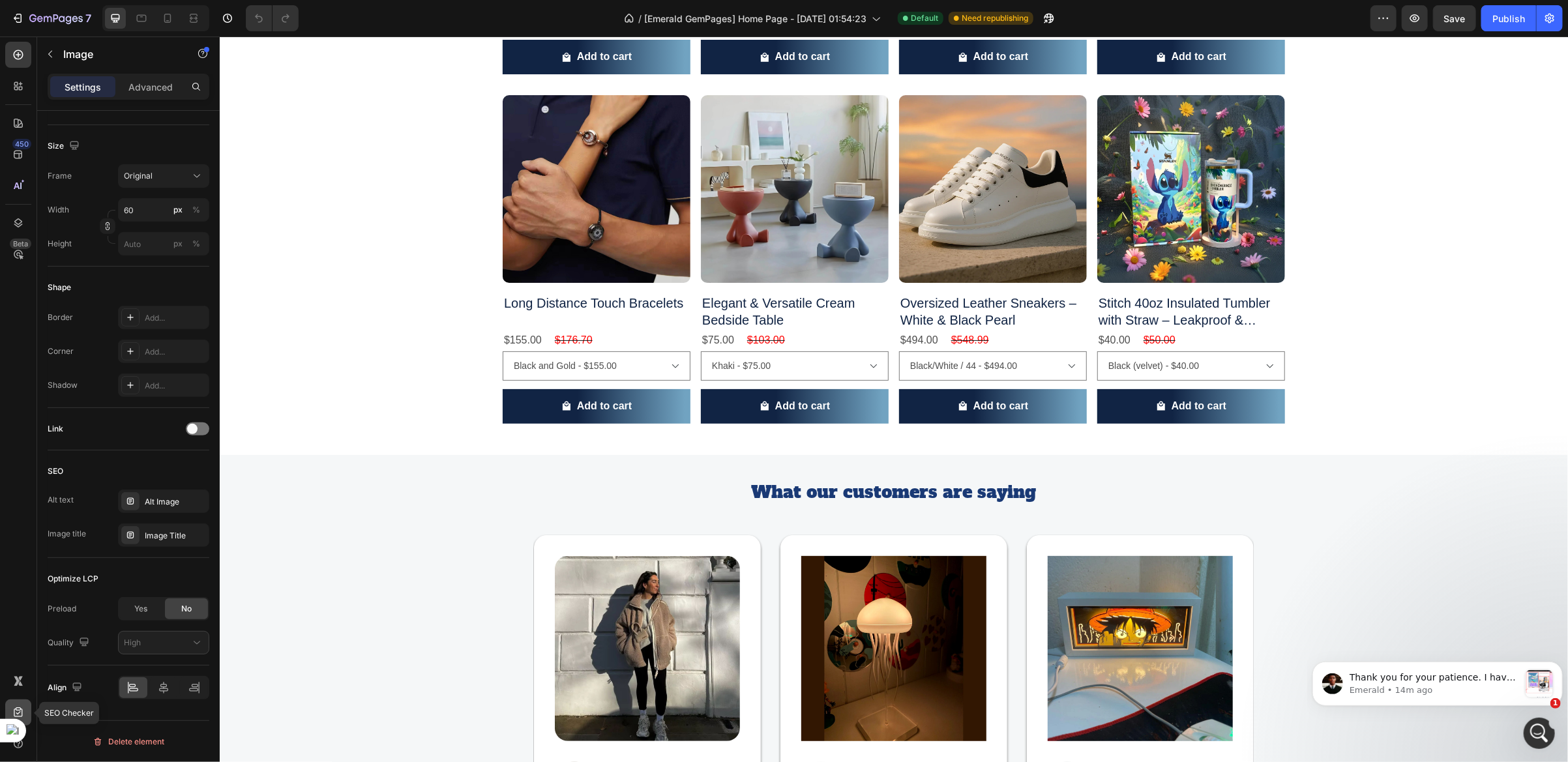
click at [25, 711] on div at bounding box center [18, 713] width 26 height 26
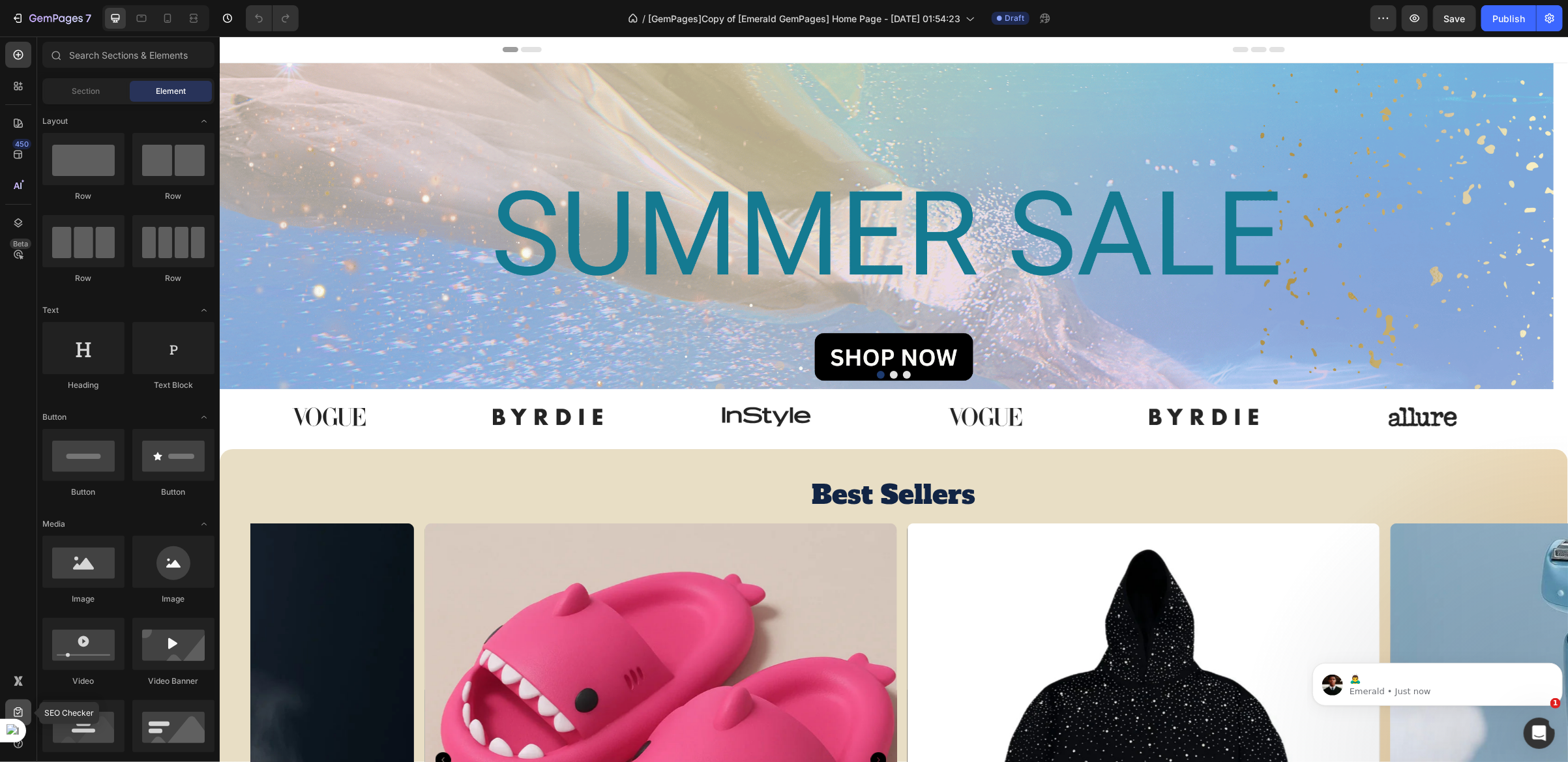
click at [26, 711] on div at bounding box center [18, 713] width 26 height 26
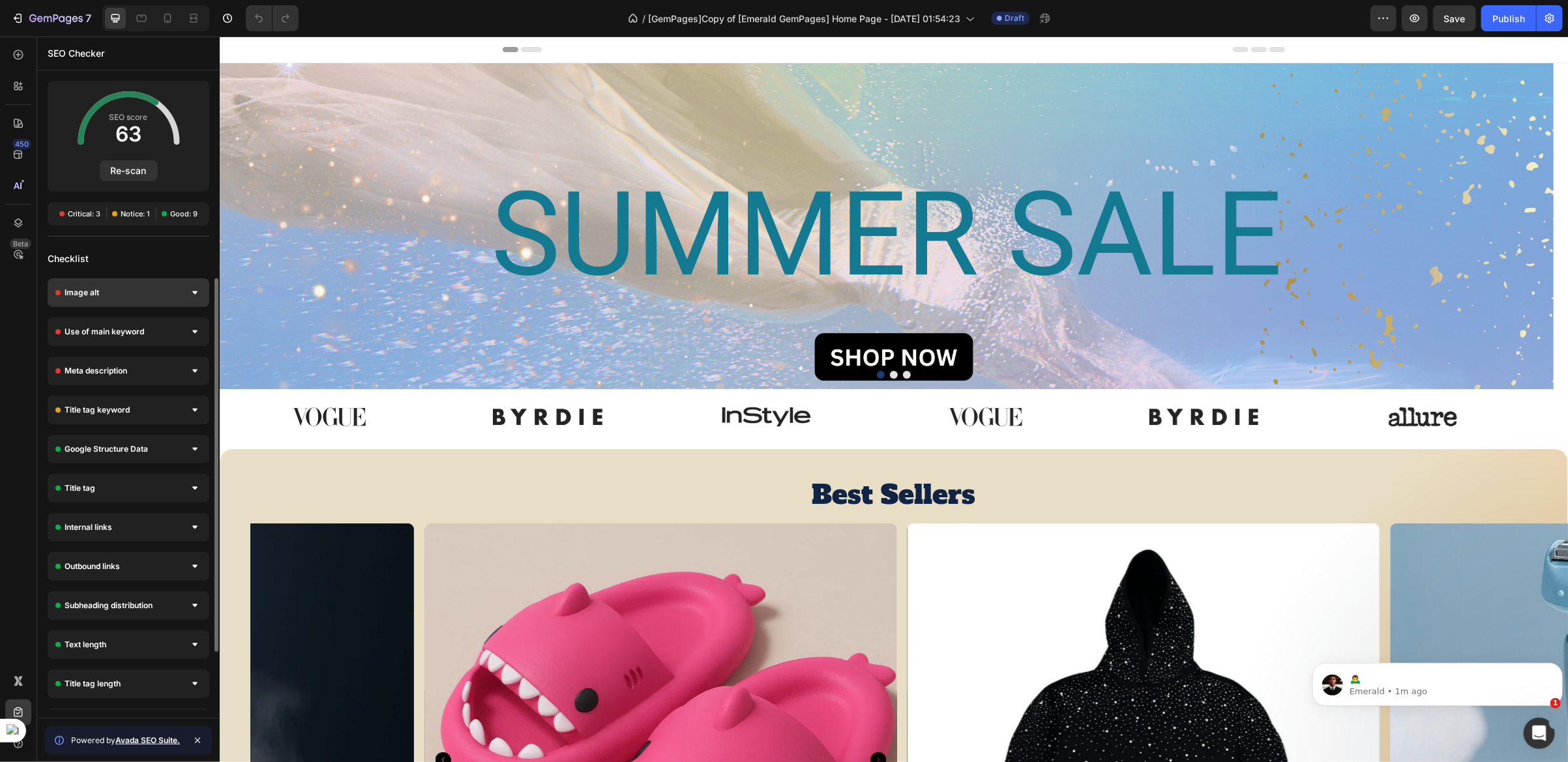
click at [156, 305] on div "Image alt" at bounding box center [129, 293] width 162 height 29
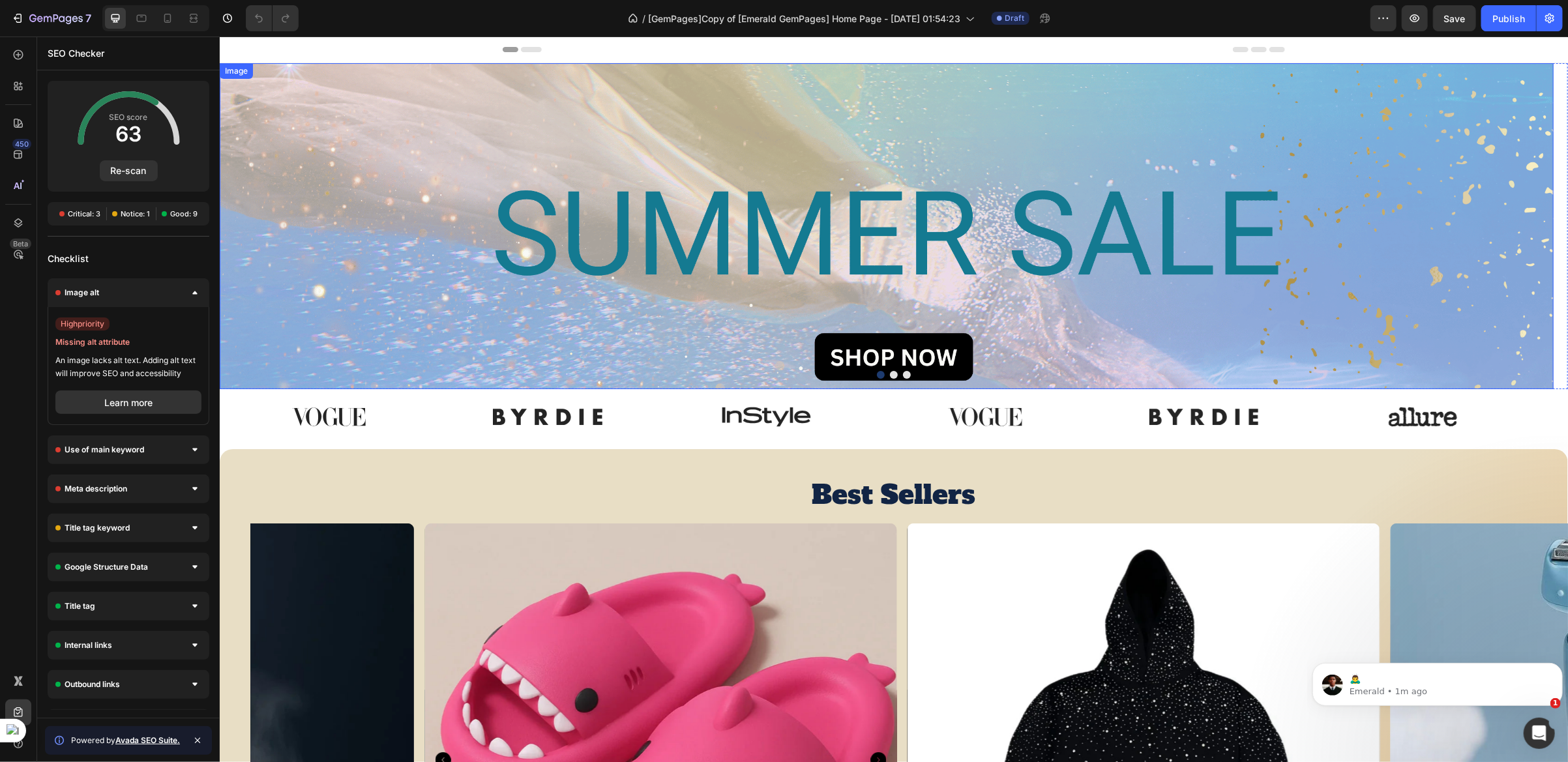
click at [428, 280] on img at bounding box center [885, 225] width 1334 height 326
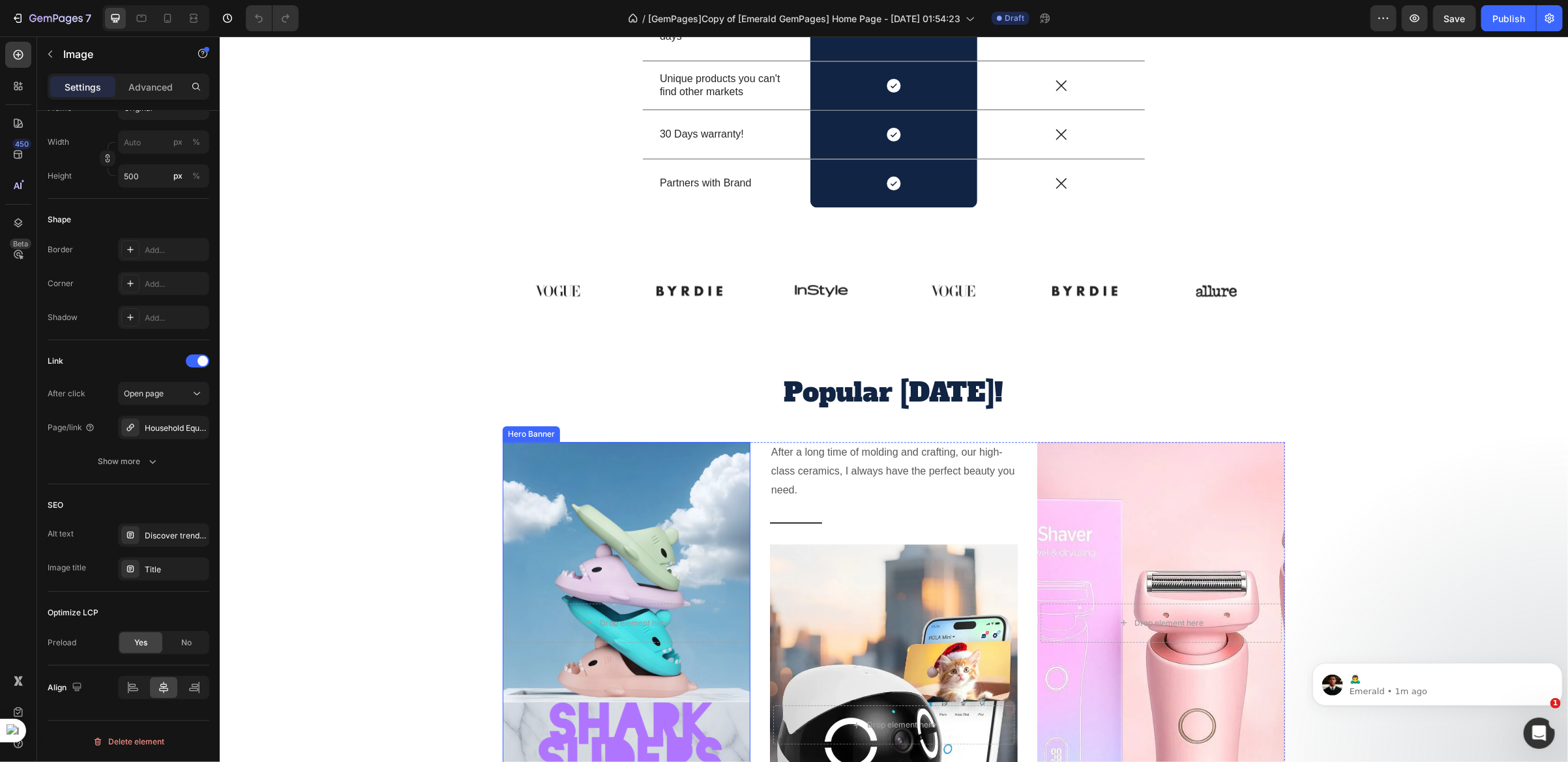
scroll to position [2054, 0]
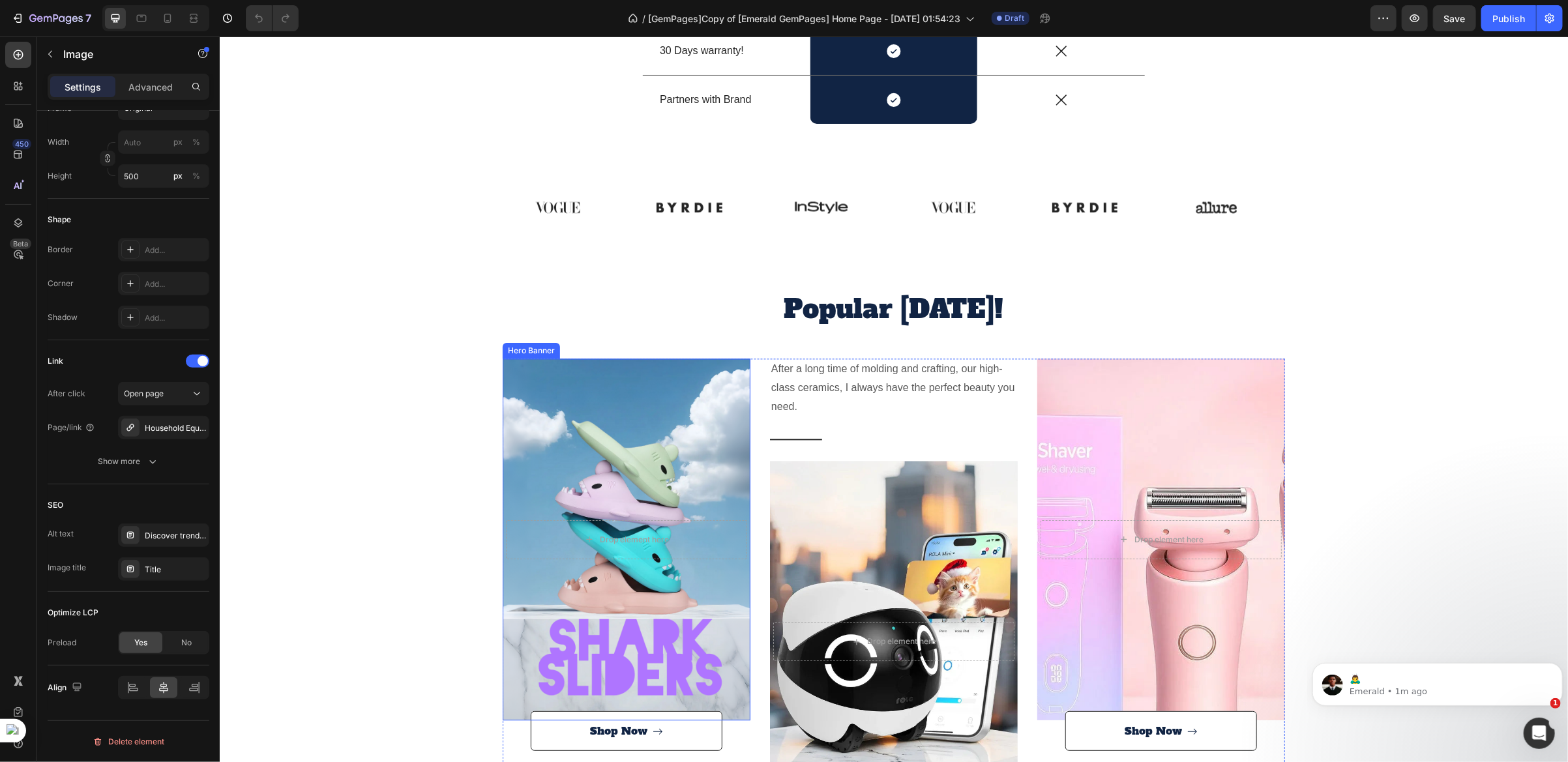
click at [587, 473] on div "Overlay" at bounding box center [625, 539] width 248 height 362
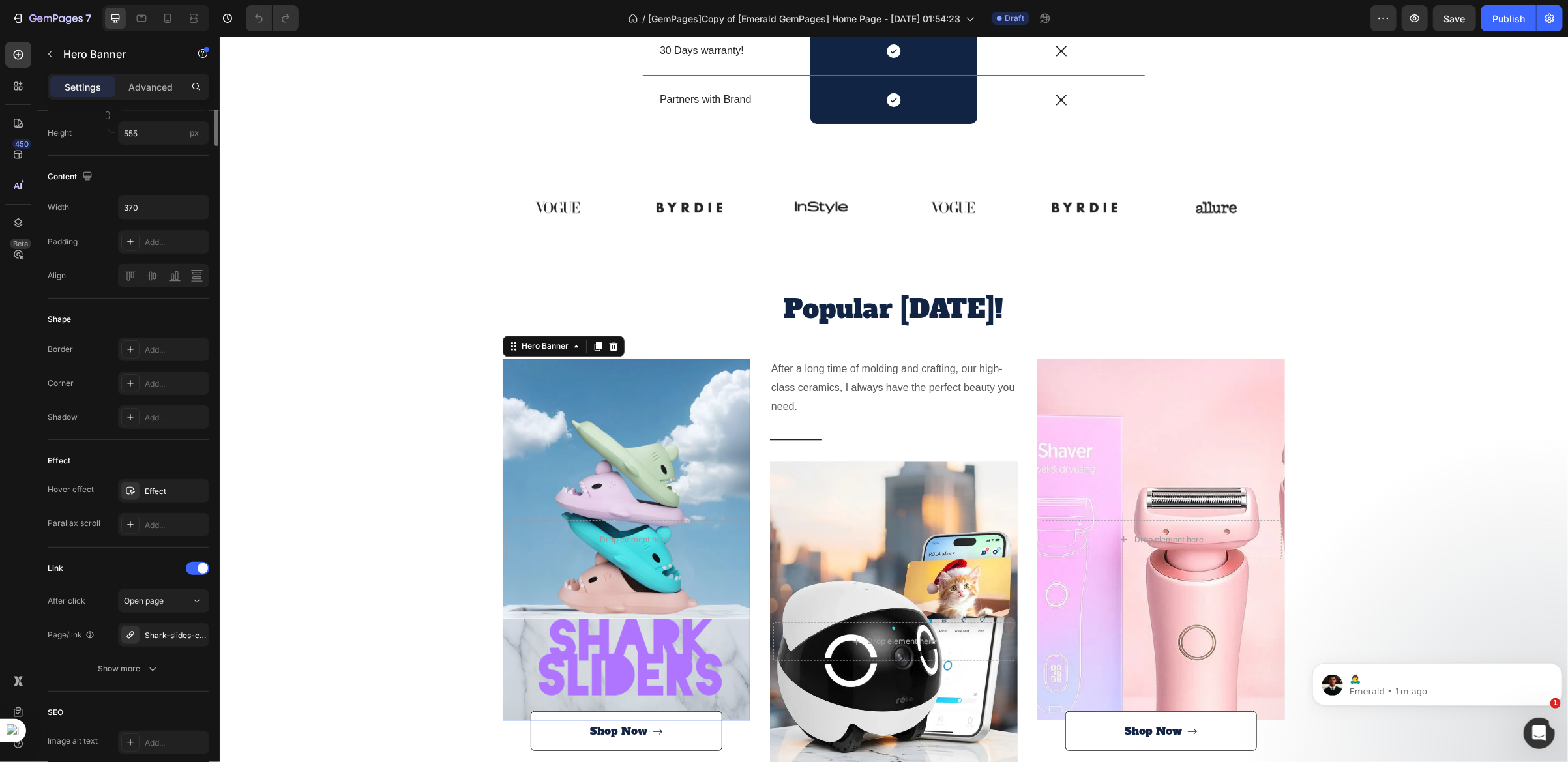
scroll to position [0, 0]
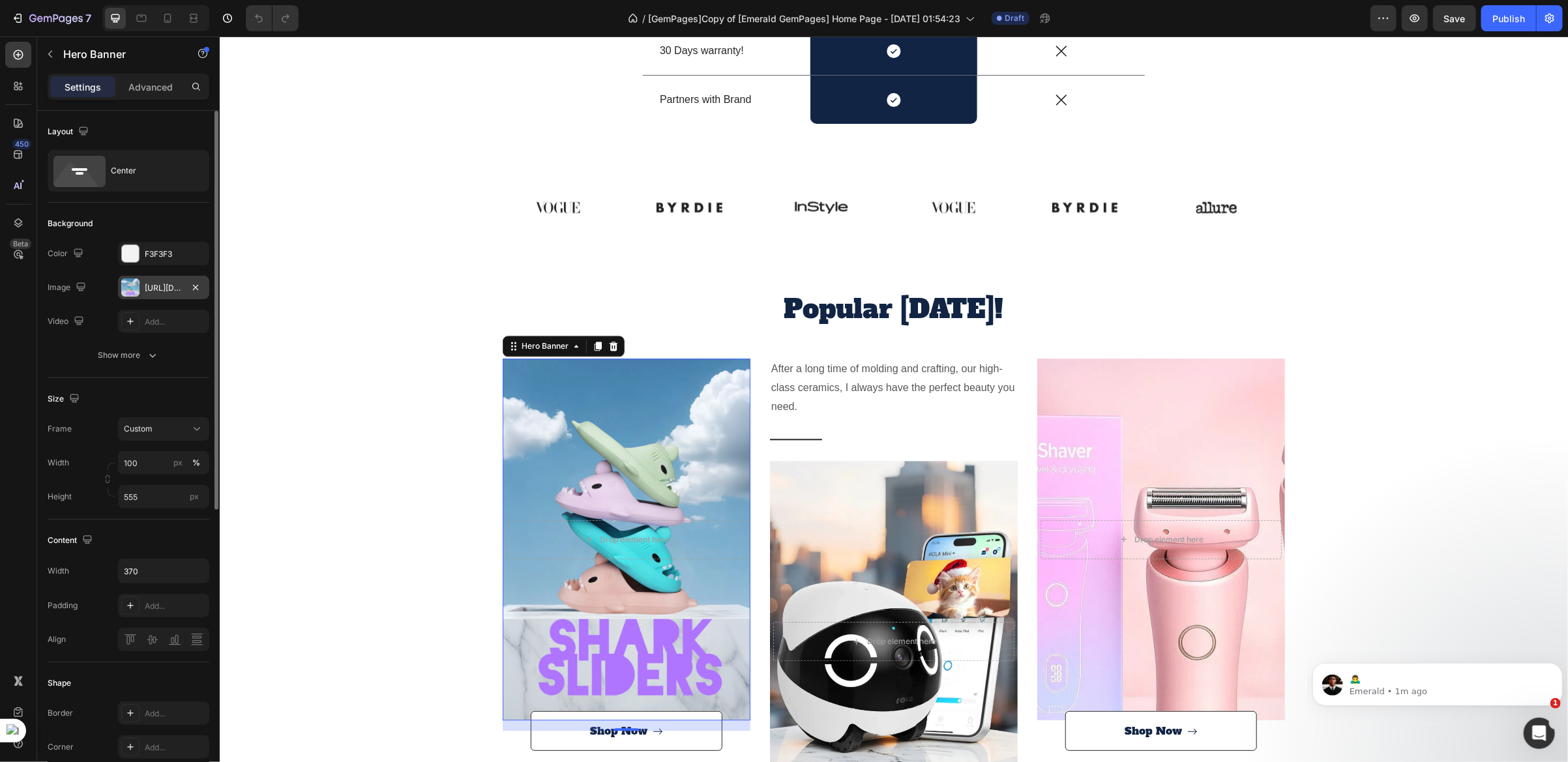
click at [156, 288] on div "https://cdn.shopify.com/s/files/1/0785/2041/8627/files/gempages_534826193967383…" at bounding box center [163, 288] width 38 height 12
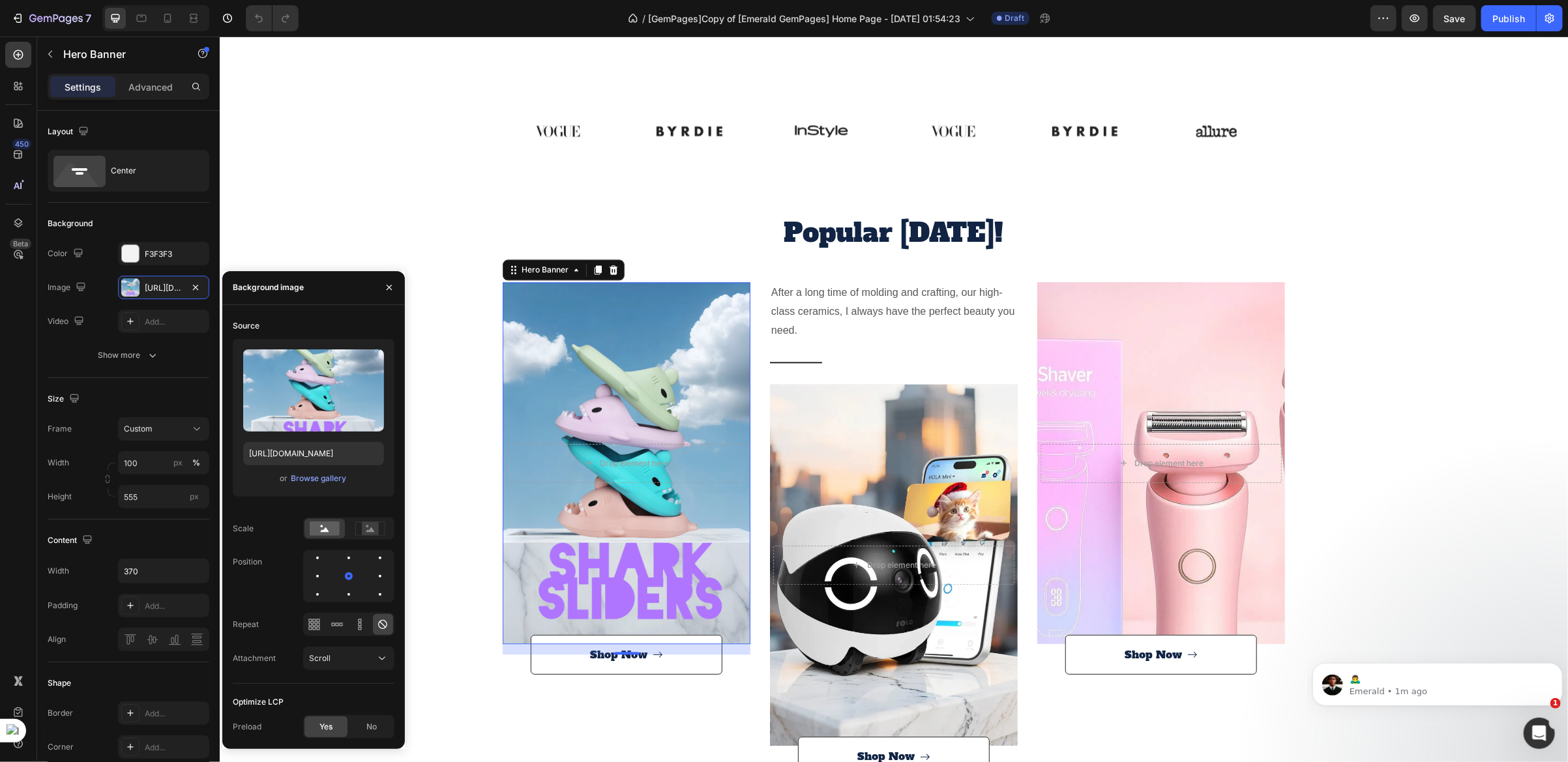
scroll to position [2249, 0]
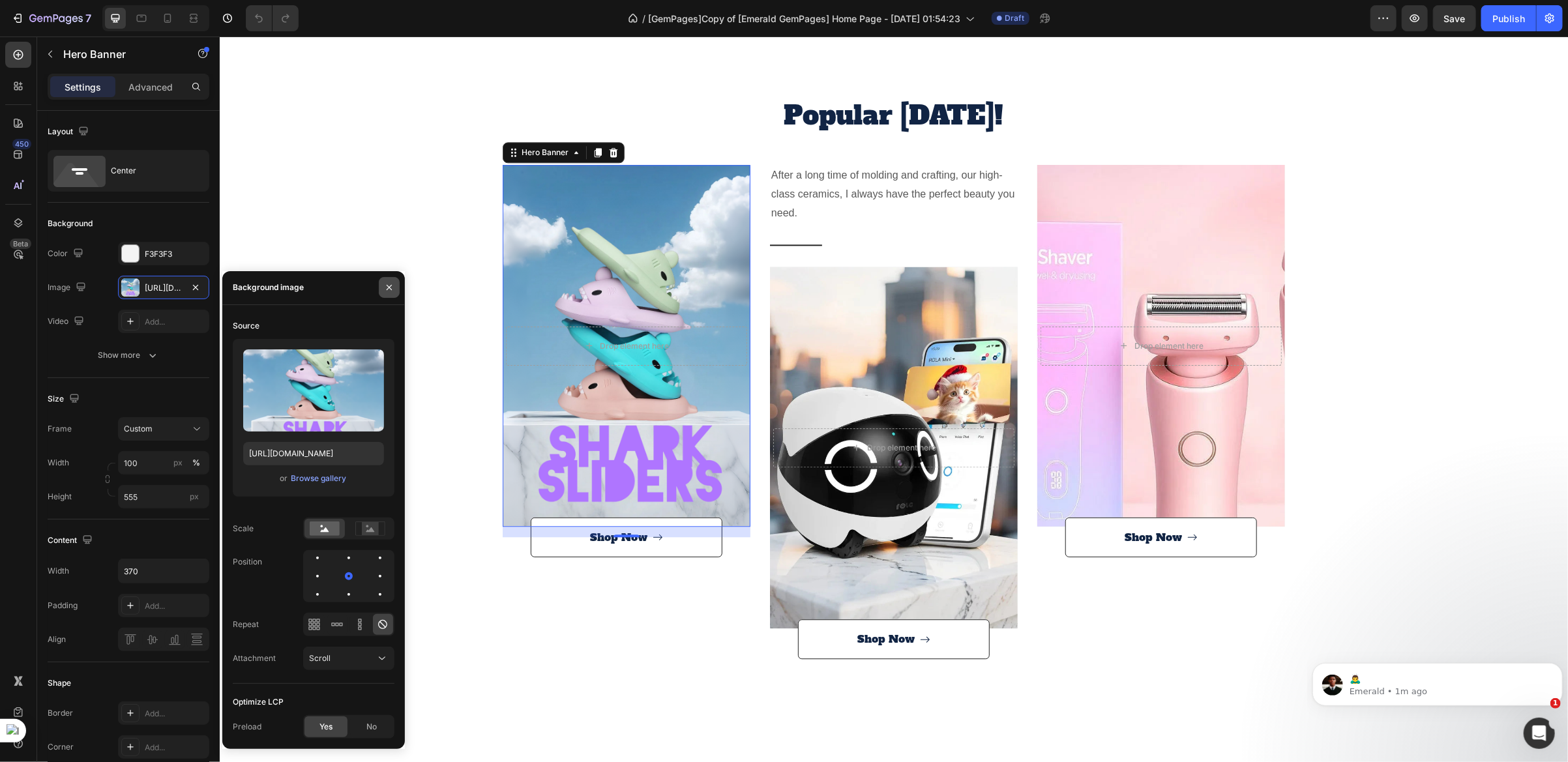
click at [390, 290] on icon "button" at bounding box center [389, 287] width 10 height 10
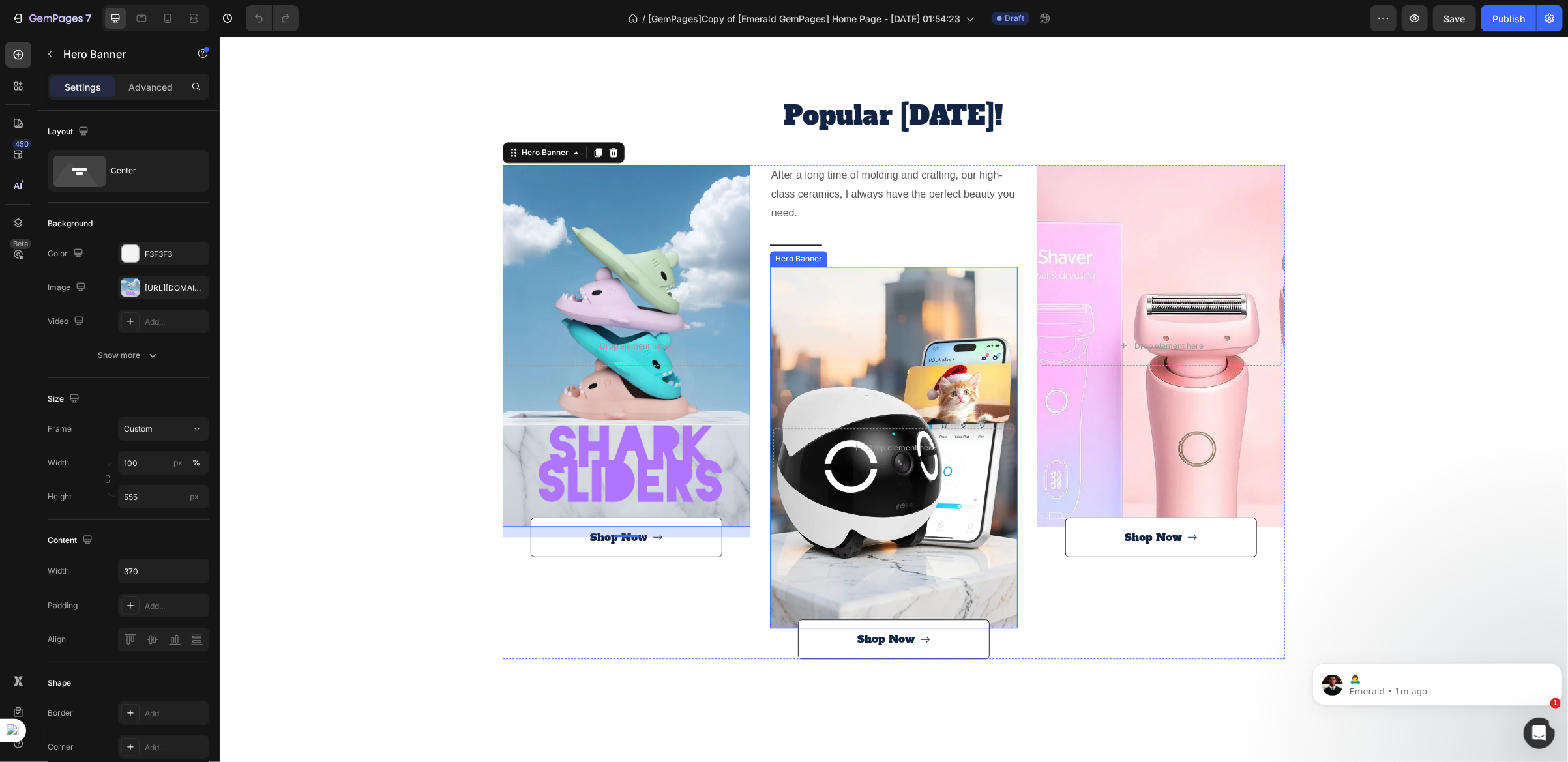
click at [769, 532] on div "Overlay" at bounding box center [893, 446] width 248 height 362
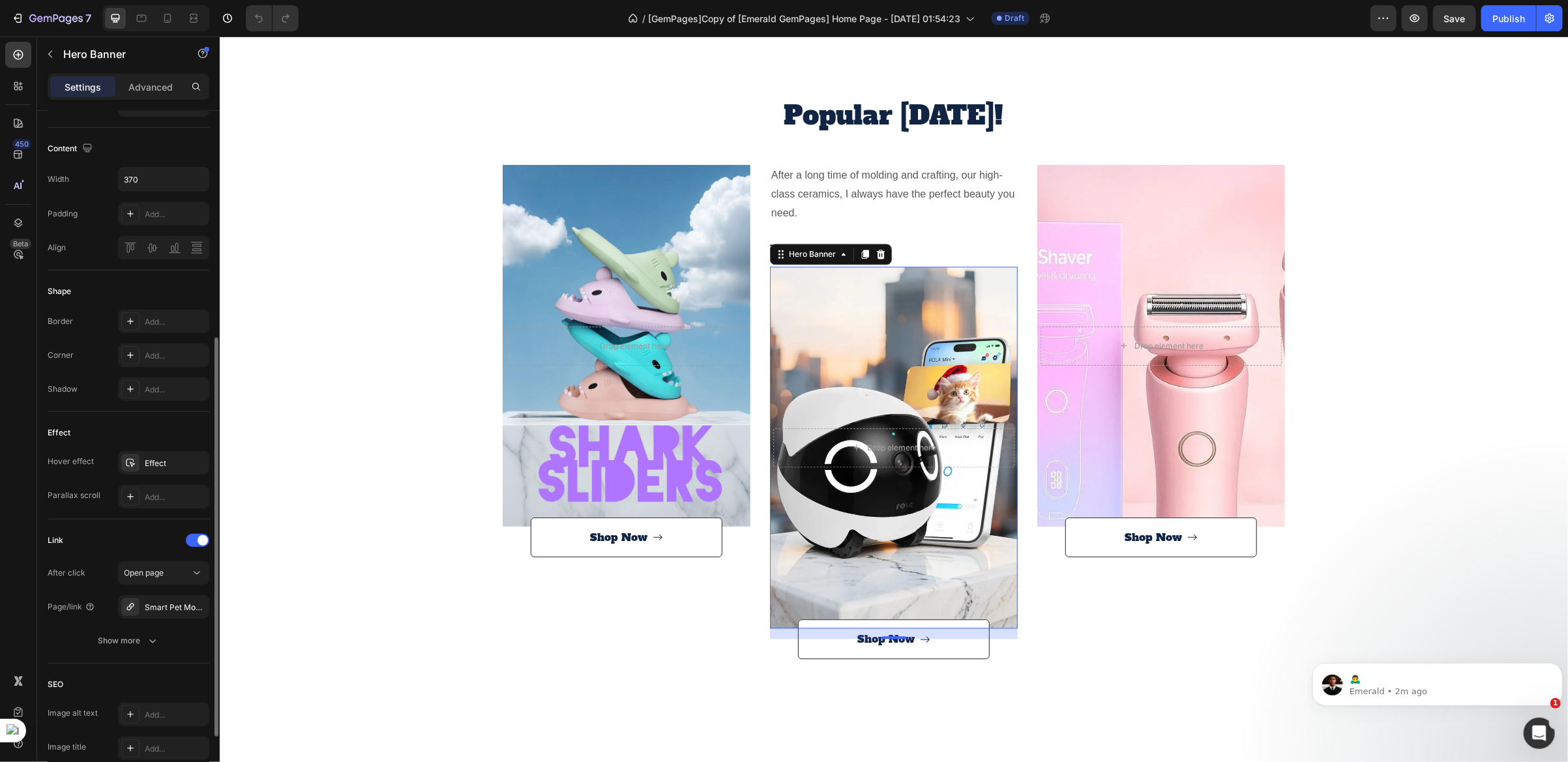
scroll to position [498, 0]
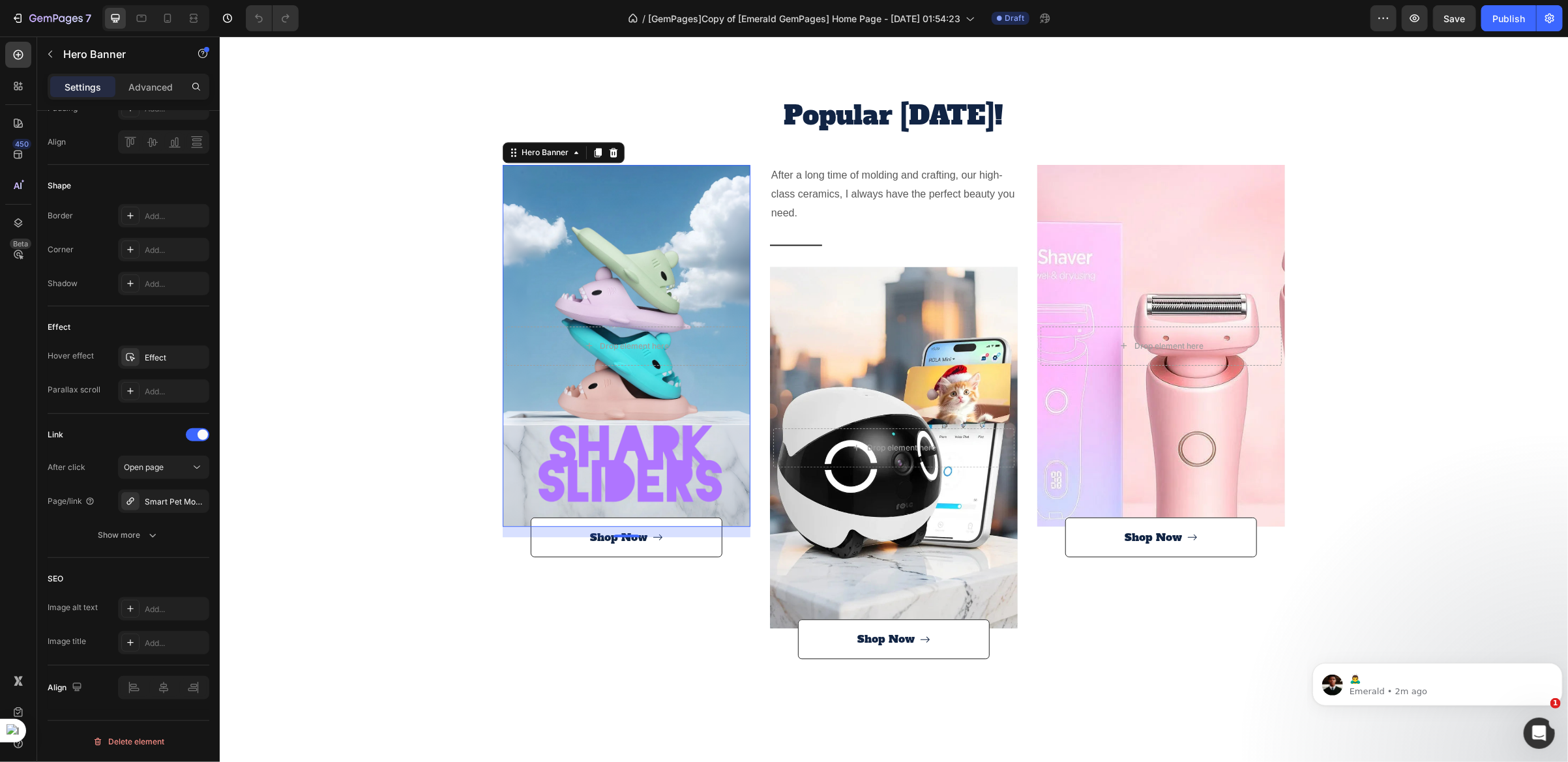
click at [520, 295] on div "Overlay" at bounding box center [625, 345] width 248 height 362
click at [804, 324] on div "Overlay" at bounding box center [893, 446] width 248 height 362
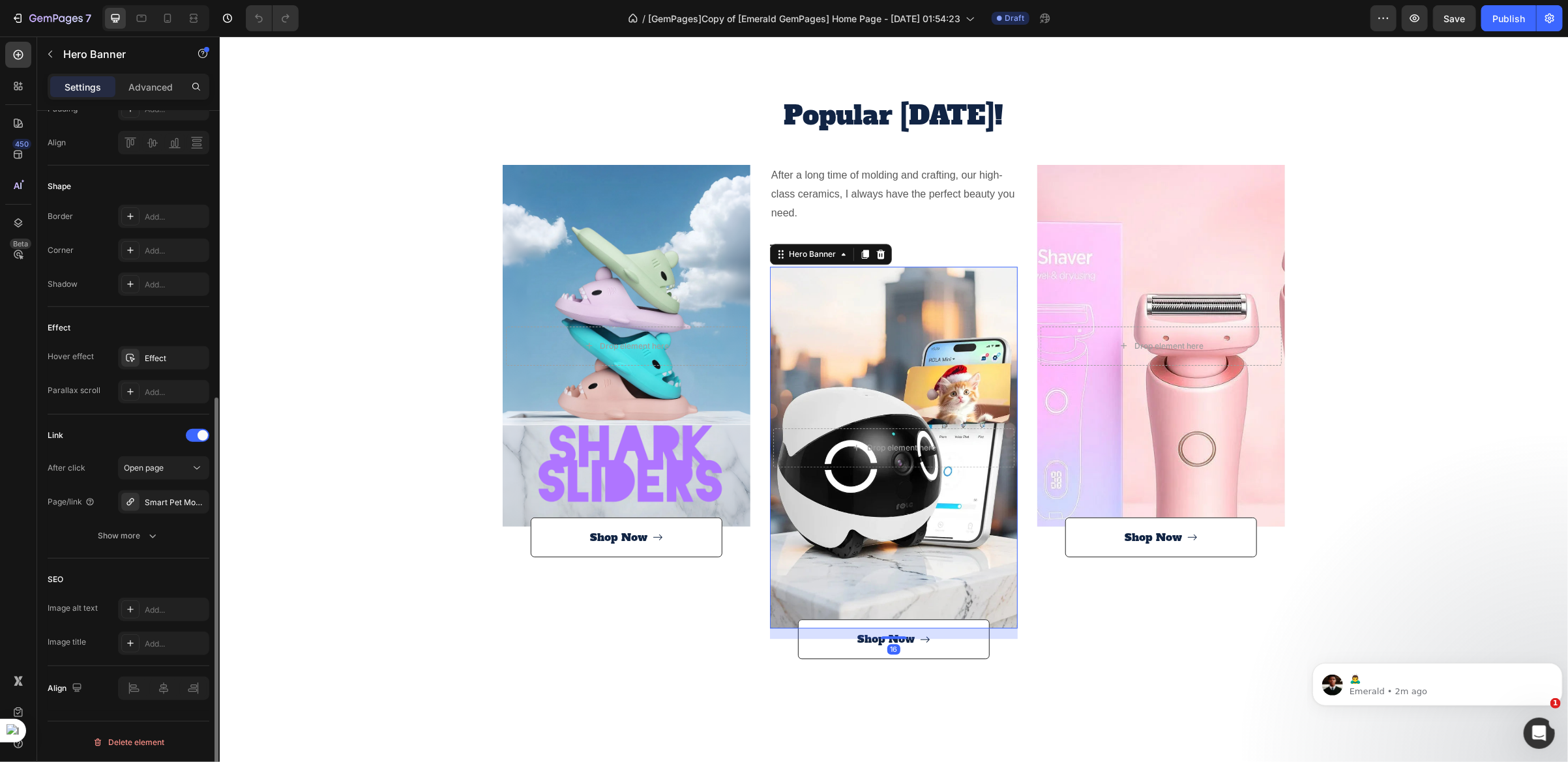
scroll to position [496, 0]
click at [1057, 285] on div "Overlay" at bounding box center [1160, 345] width 248 height 362
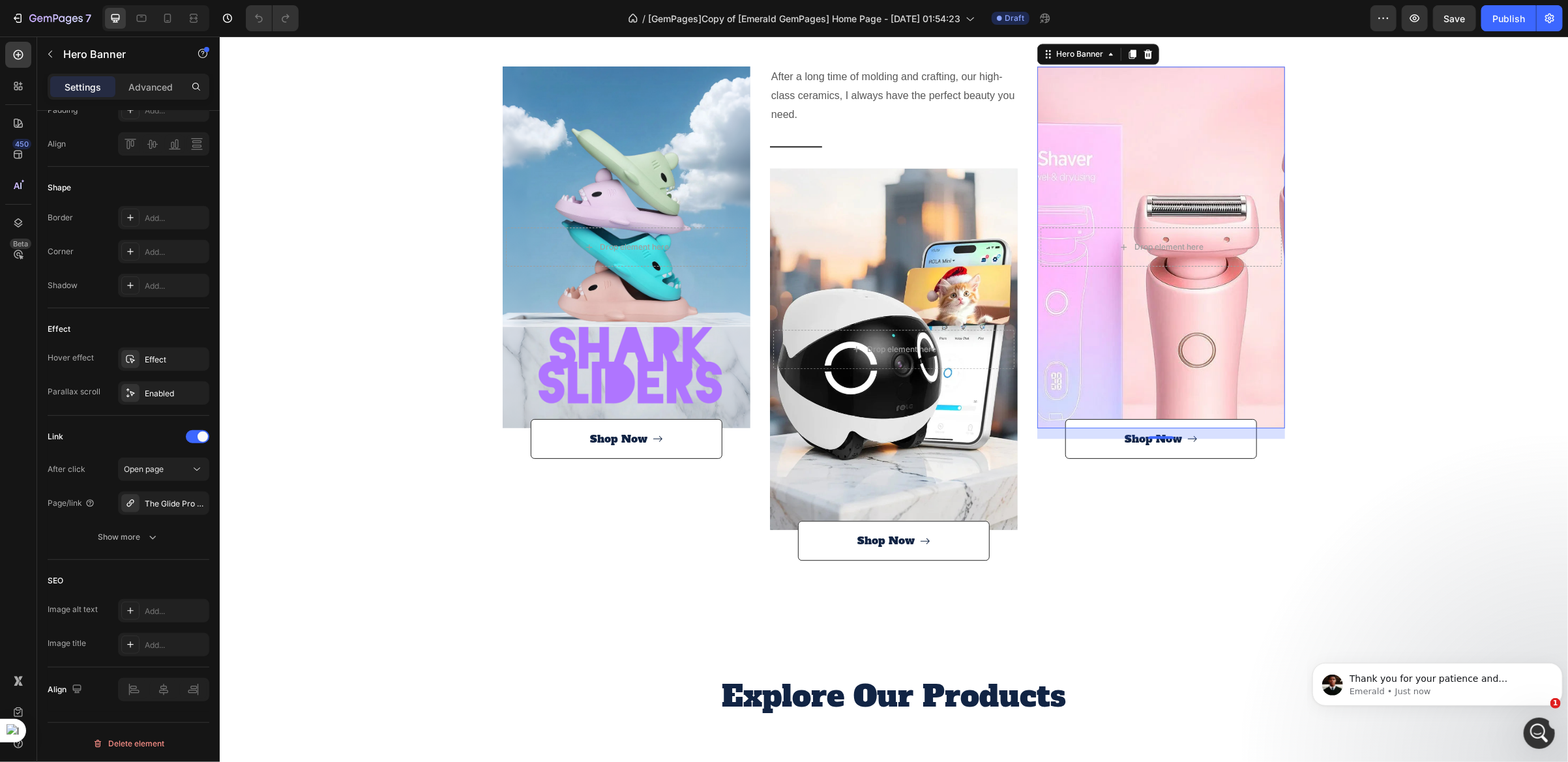
scroll to position [0, 0]
